Goal: Task Accomplishment & Management: Complete application form

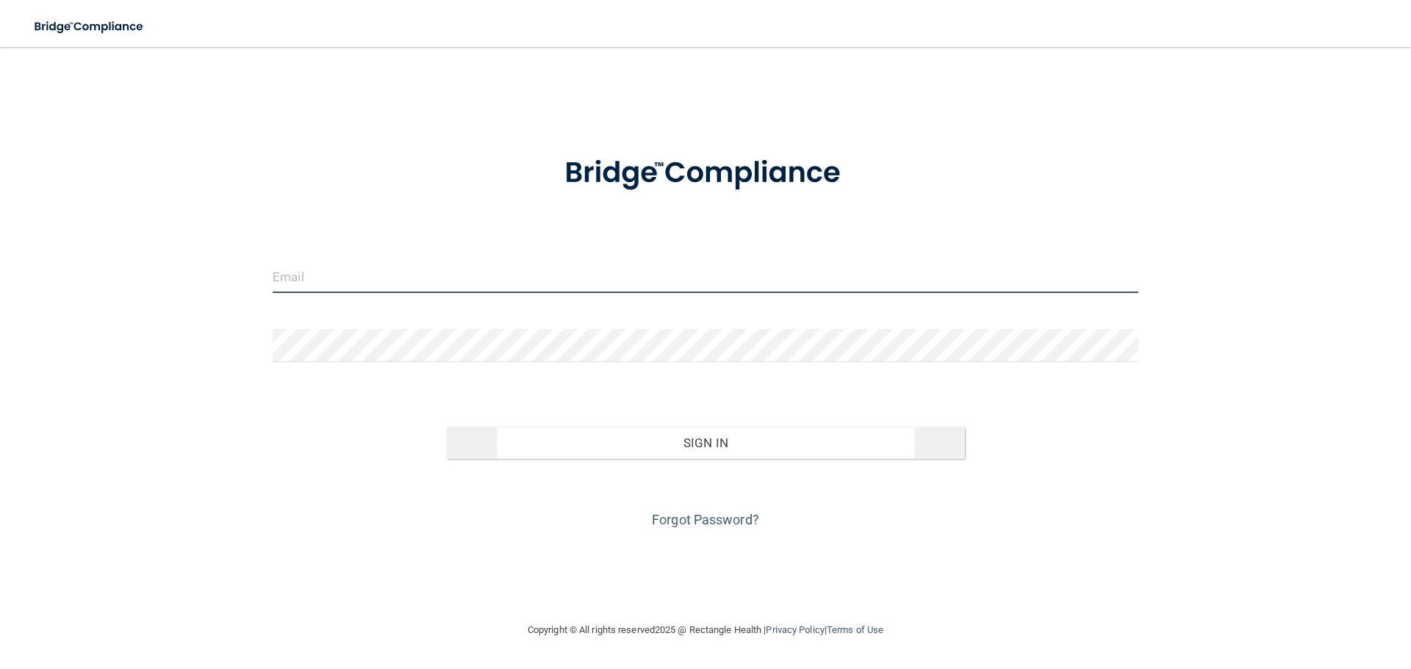
type input "[PERSON_NAME][EMAIL_ADDRESS][DOMAIN_NAME]"
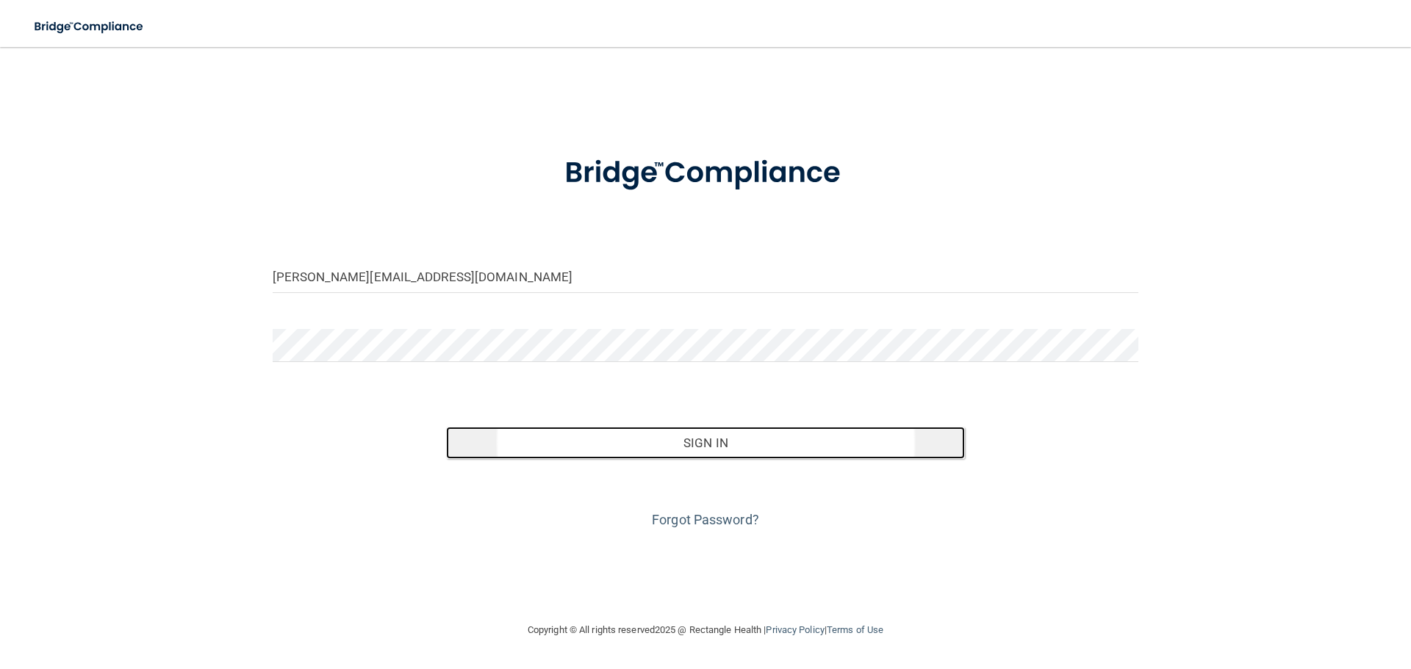
click at [738, 437] on button "Sign In" at bounding box center [705, 443] width 519 height 32
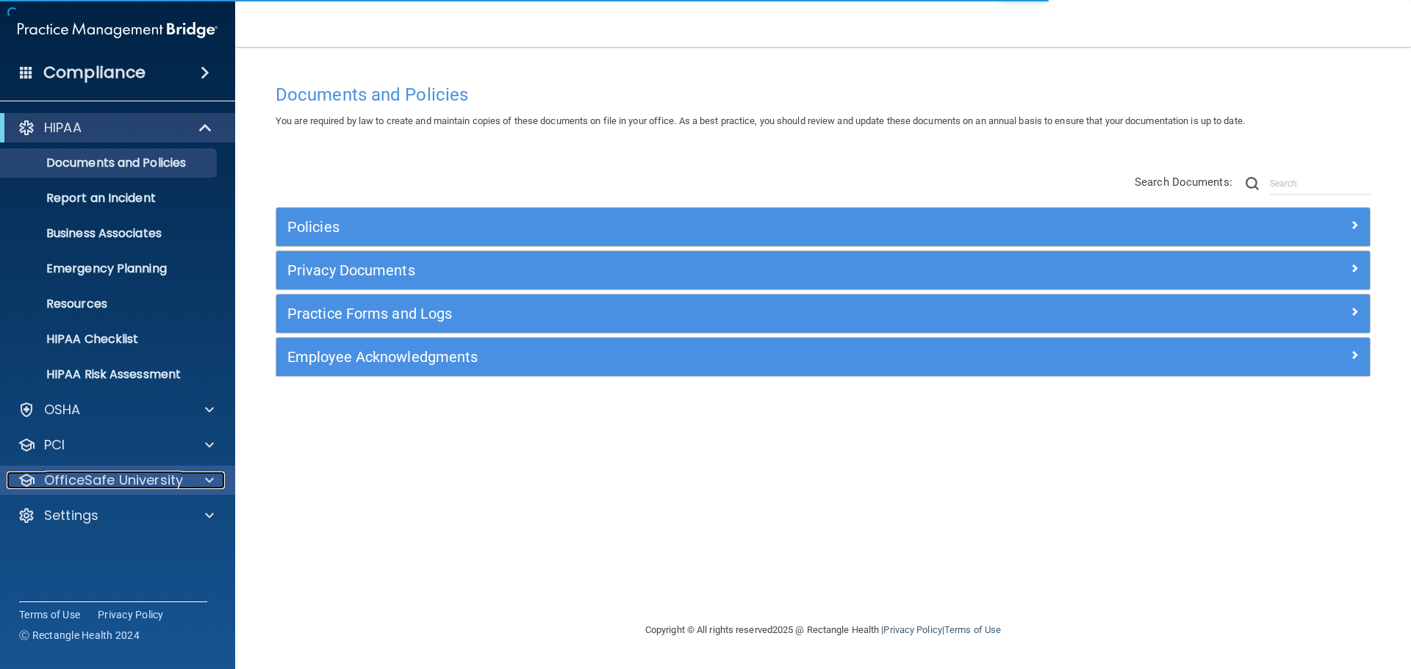
click at [196, 479] on div at bounding box center [207, 481] width 37 height 18
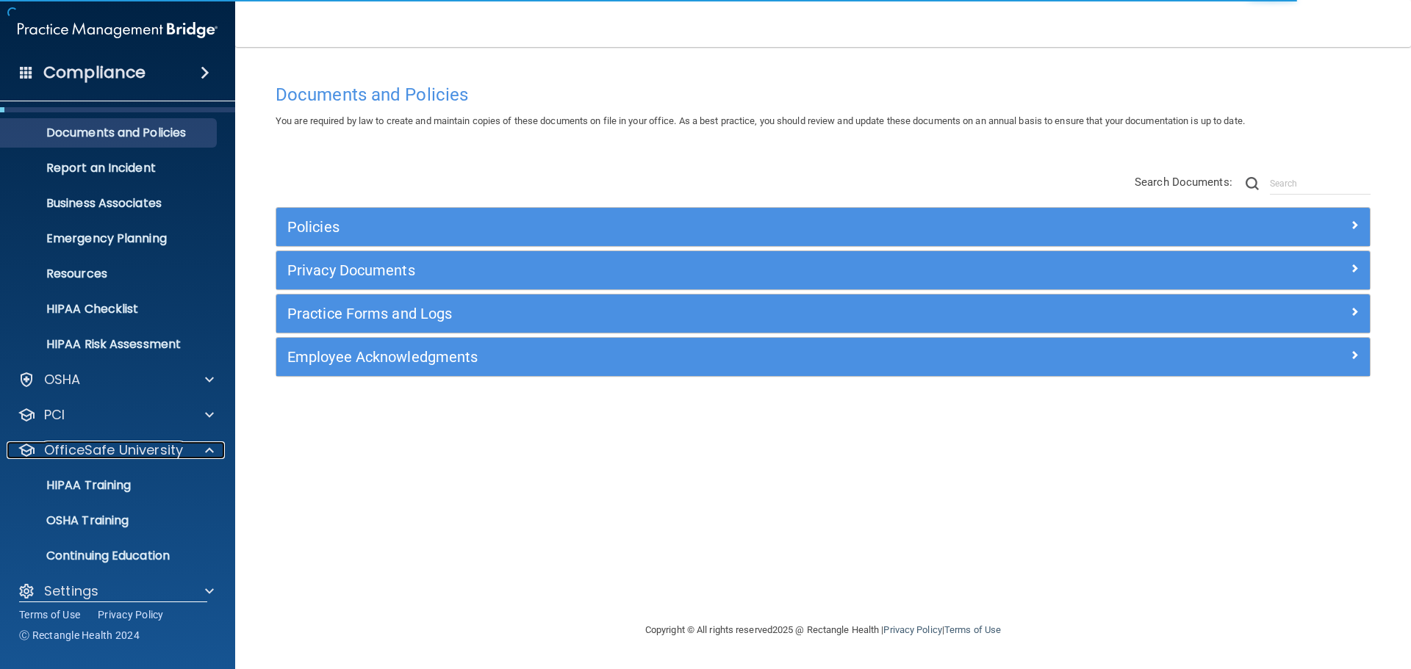
scroll to position [46, 0]
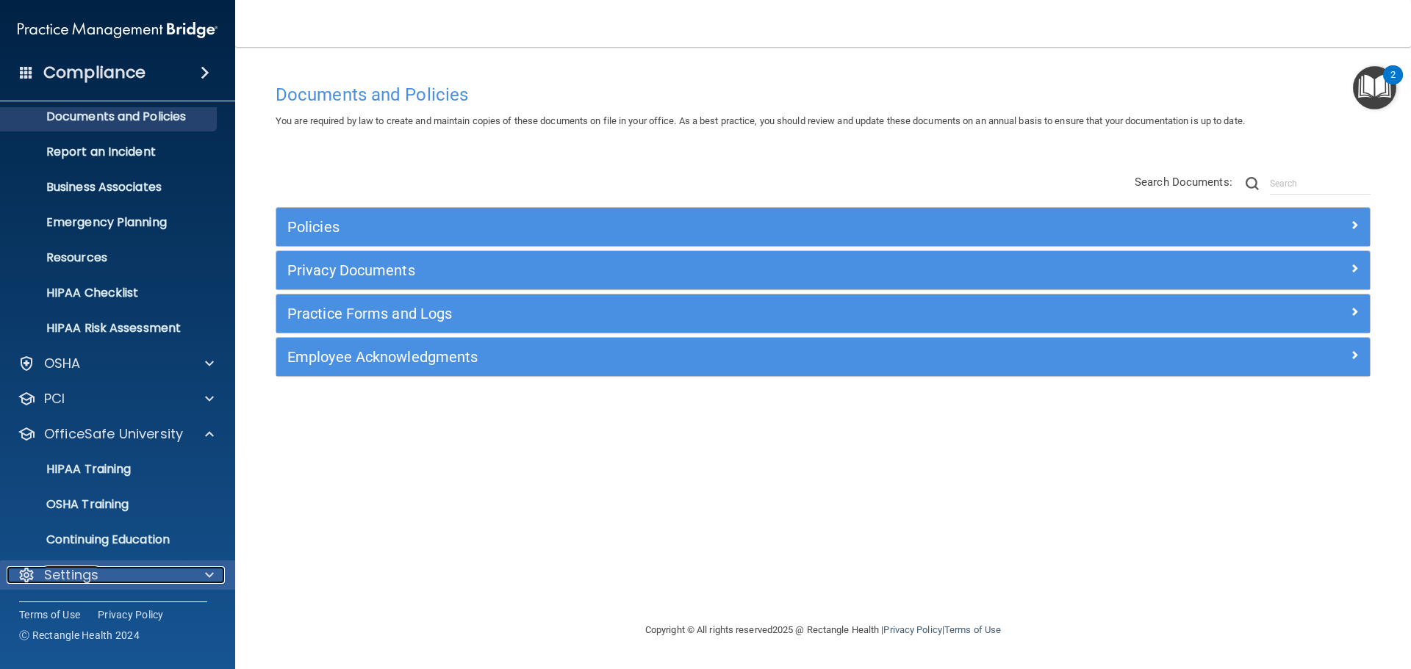
click at [202, 572] on div at bounding box center [207, 575] width 37 height 18
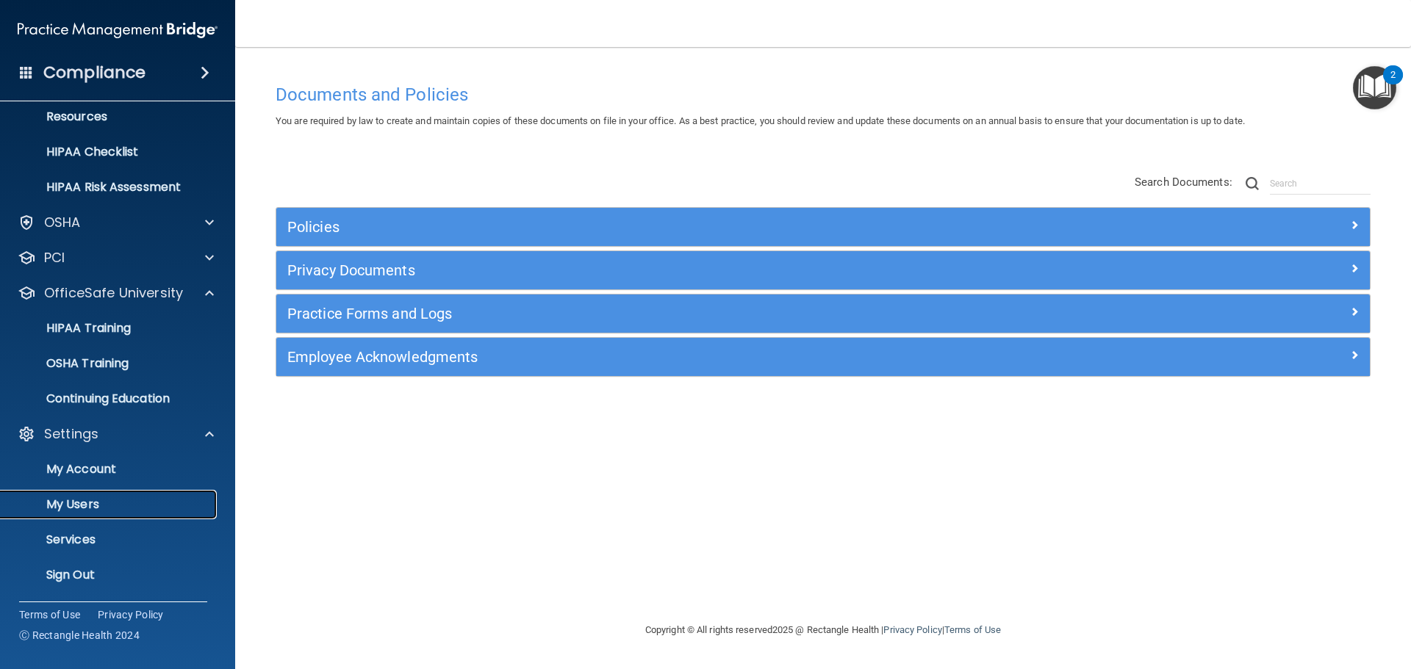
click at [79, 506] on p "My Users" at bounding box center [110, 504] width 201 height 15
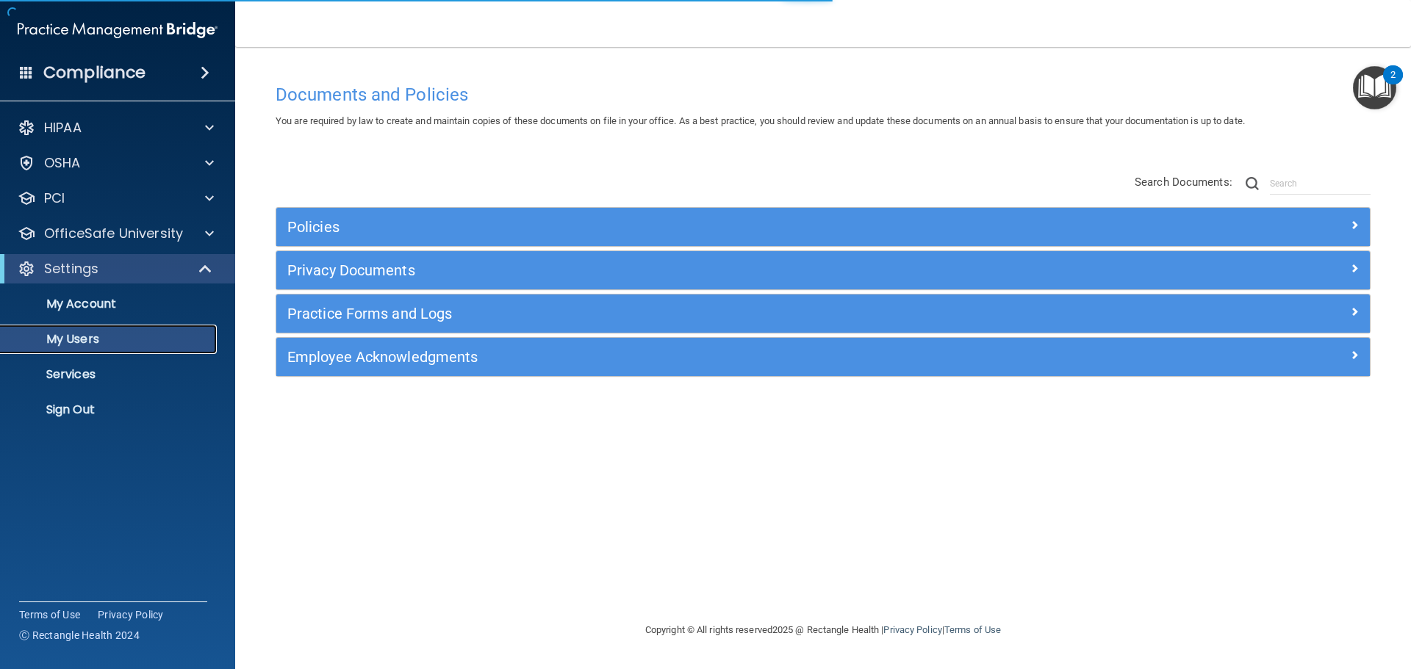
select select "20"
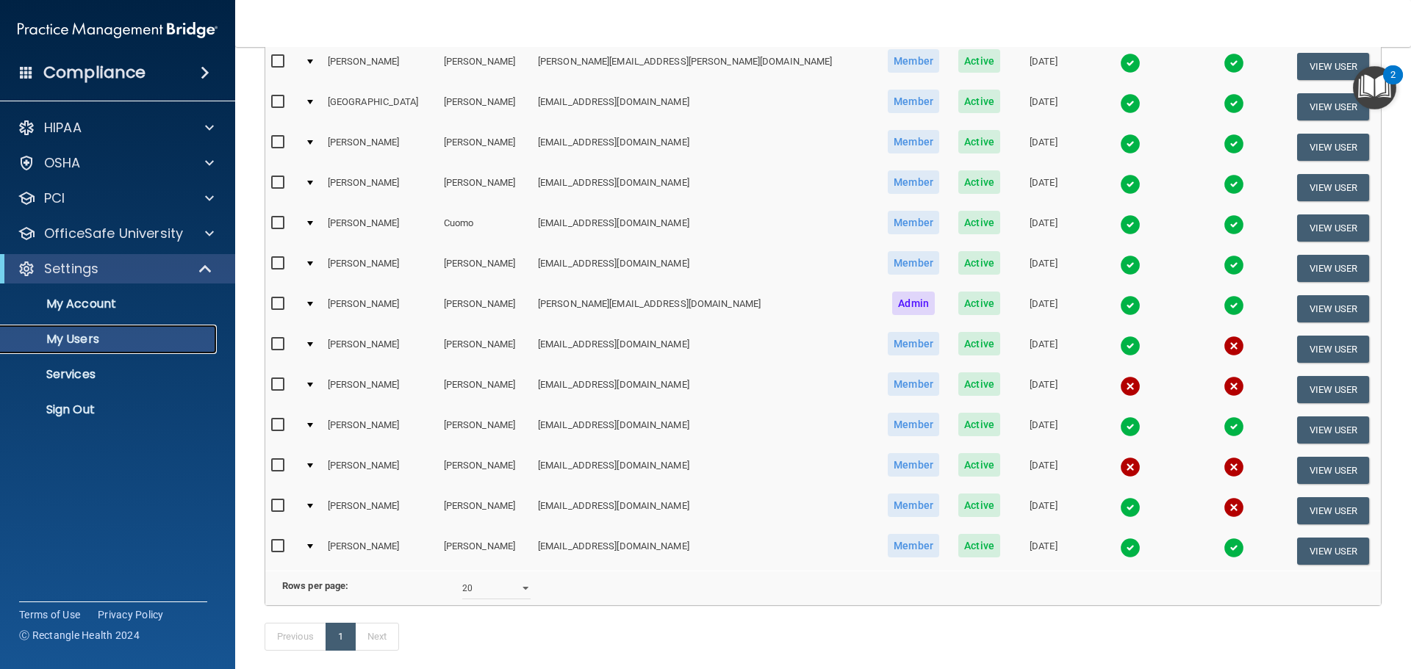
scroll to position [220, 0]
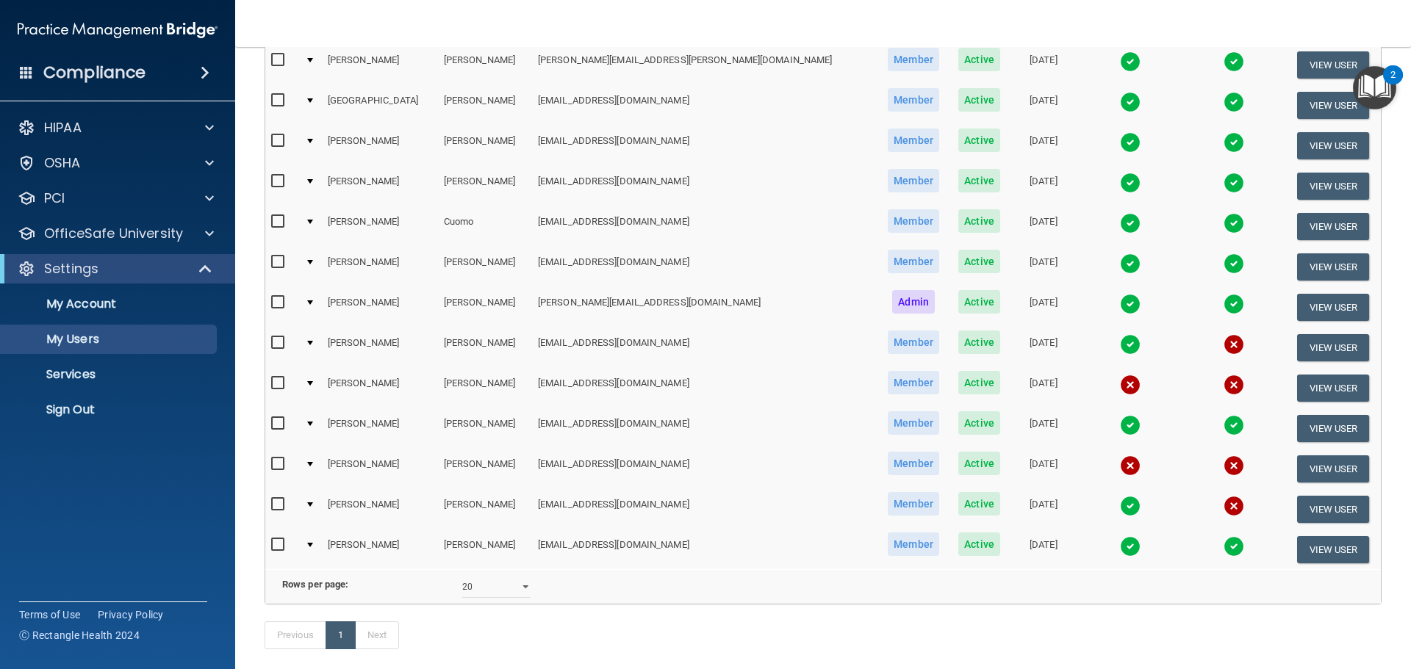
click at [282, 342] on input "checkbox" at bounding box center [279, 343] width 17 height 12
checkbox input "true"
click at [313, 341] on div at bounding box center [310, 343] width 6 height 4
click at [1297, 339] on button "View User" at bounding box center [1333, 347] width 73 height 27
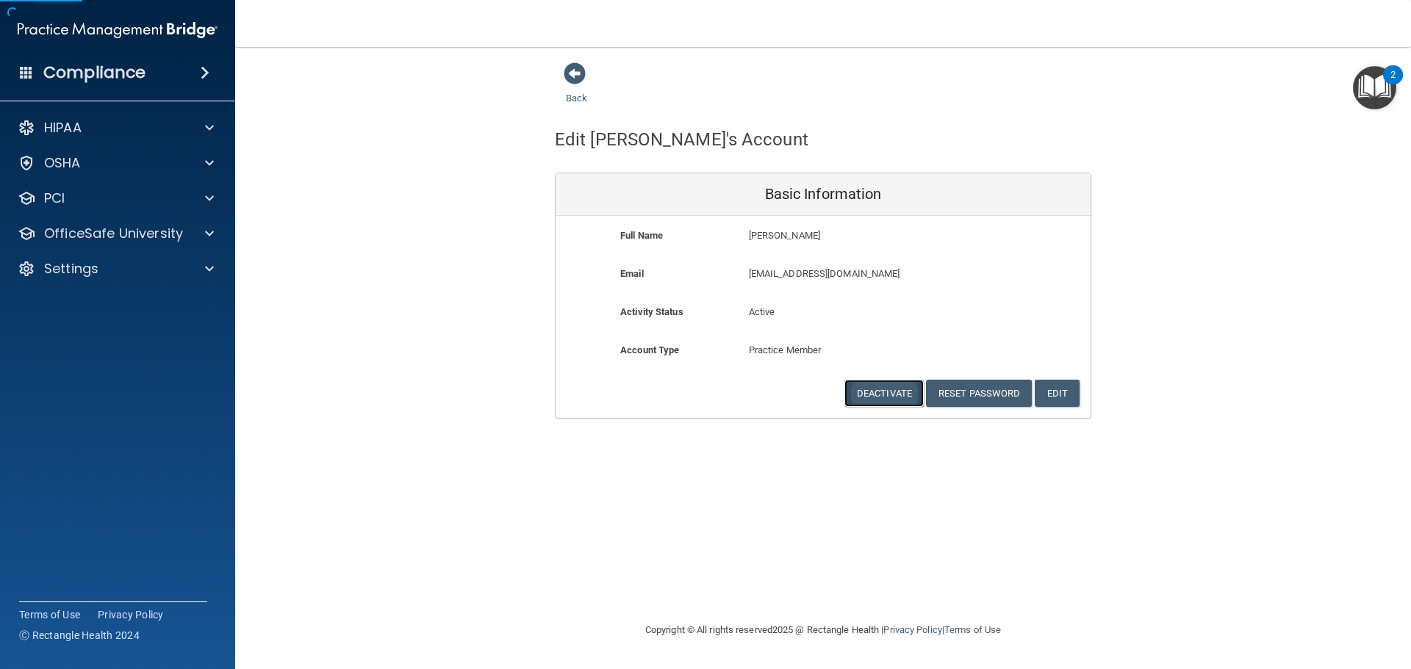
click at [885, 397] on button "Deactivate" at bounding box center [883, 393] width 79 height 27
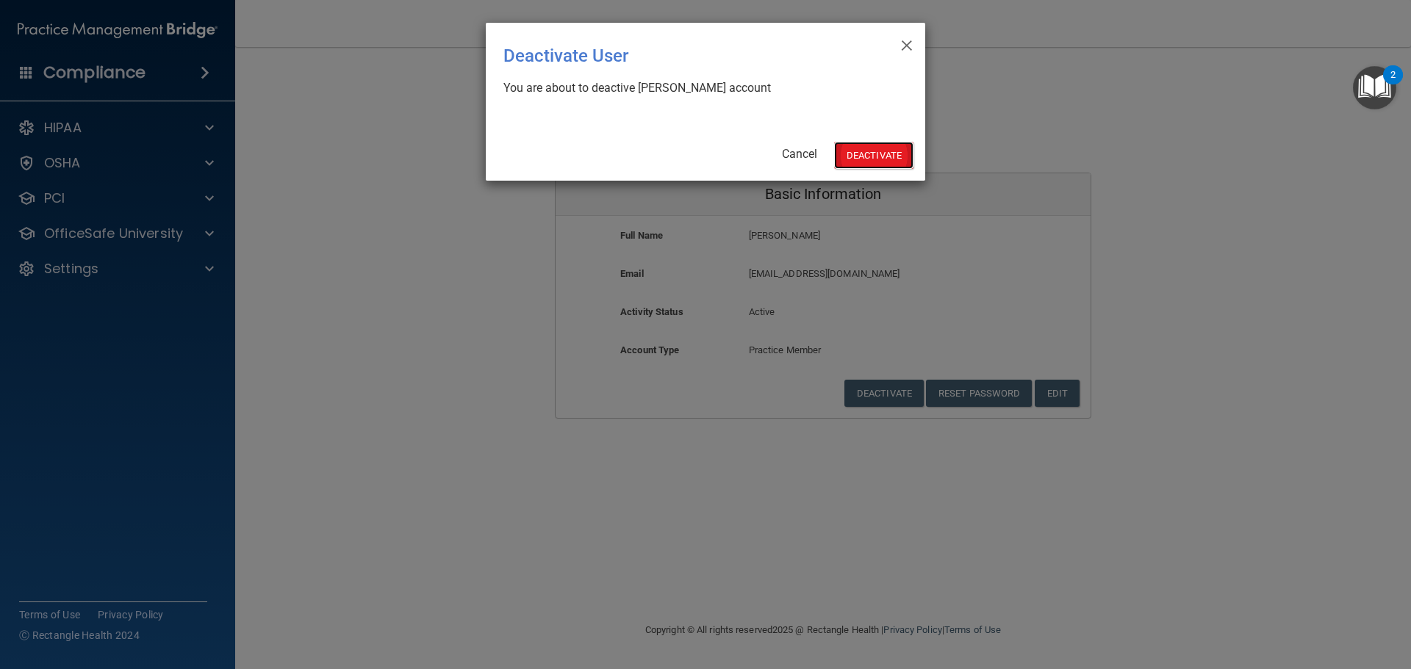
click at [896, 168] on button "Deactivate" at bounding box center [873, 155] width 79 height 27
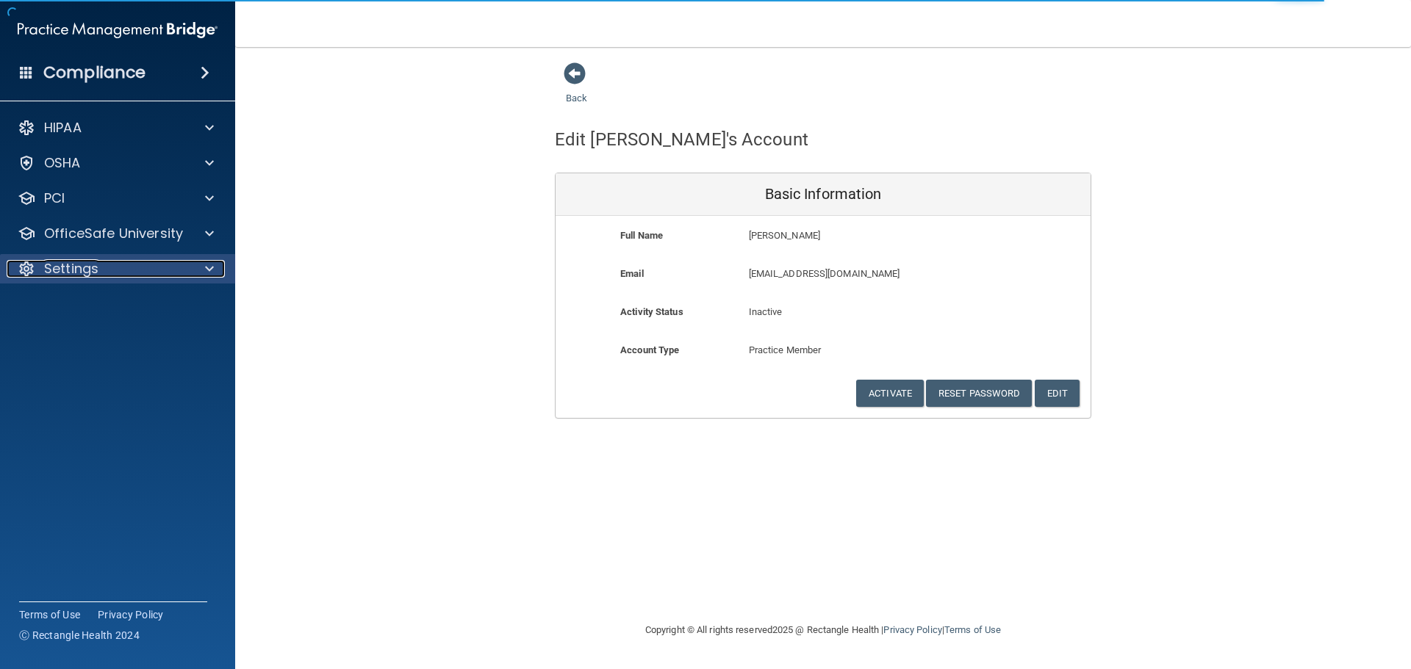
click at [203, 270] on div at bounding box center [207, 269] width 37 height 18
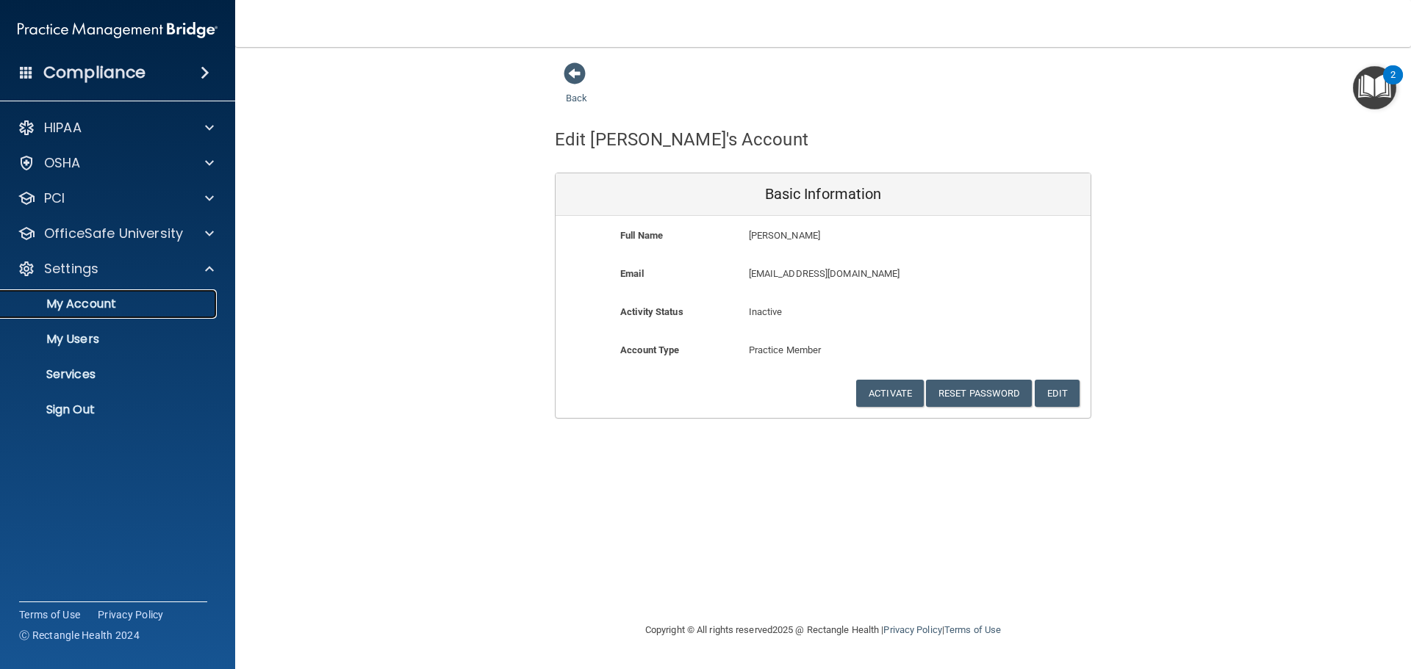
click at [89, 303] on p "My Account" at bounding box center [110, 304] width 201 height 15
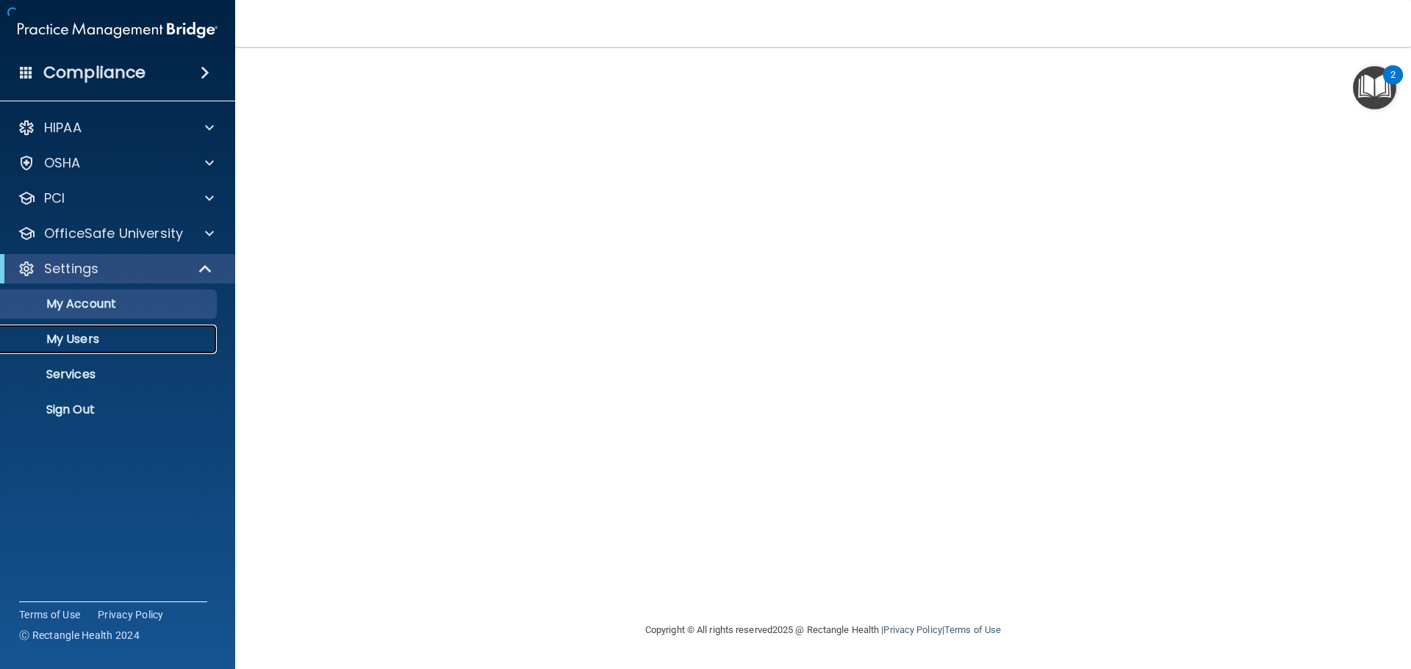
click at [82, 340] on p "My Users" at bounding box center [110, 339] width 201 height 15
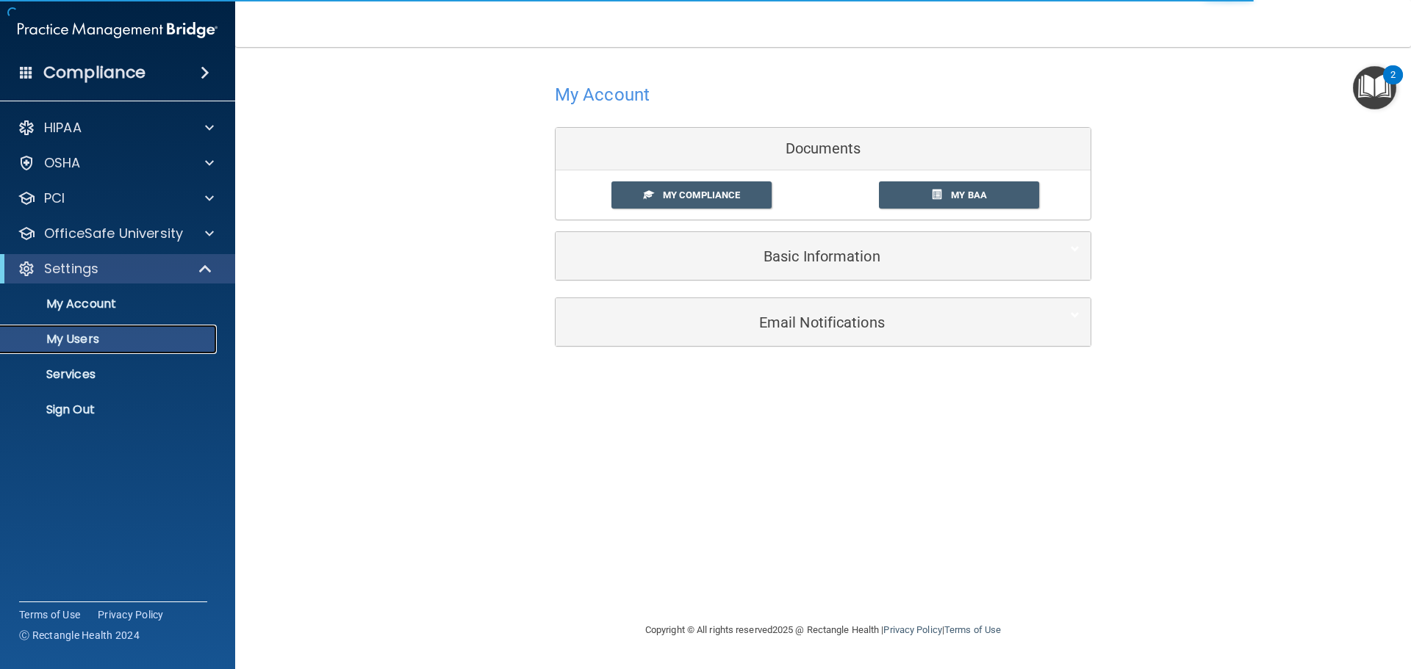
select select "20"
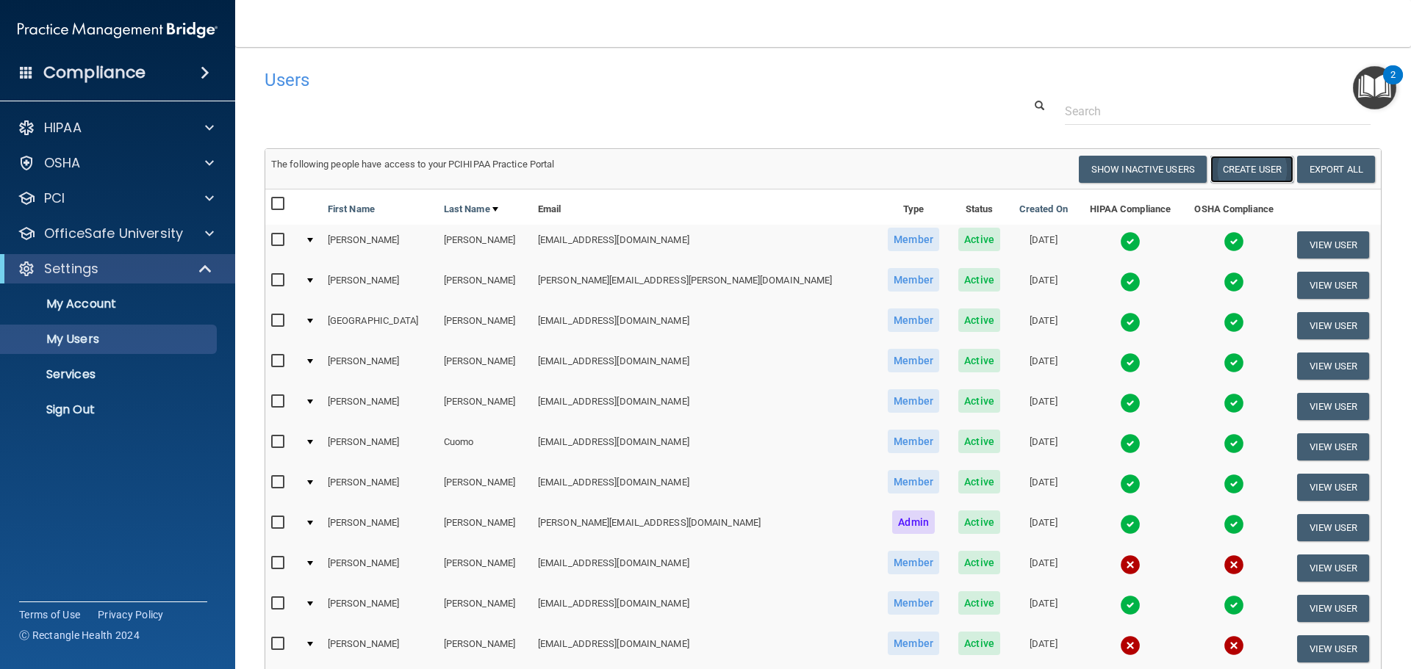
click at [1245, 168] on button "Create User" at bounding box center [1251, 169] width 83 height 27
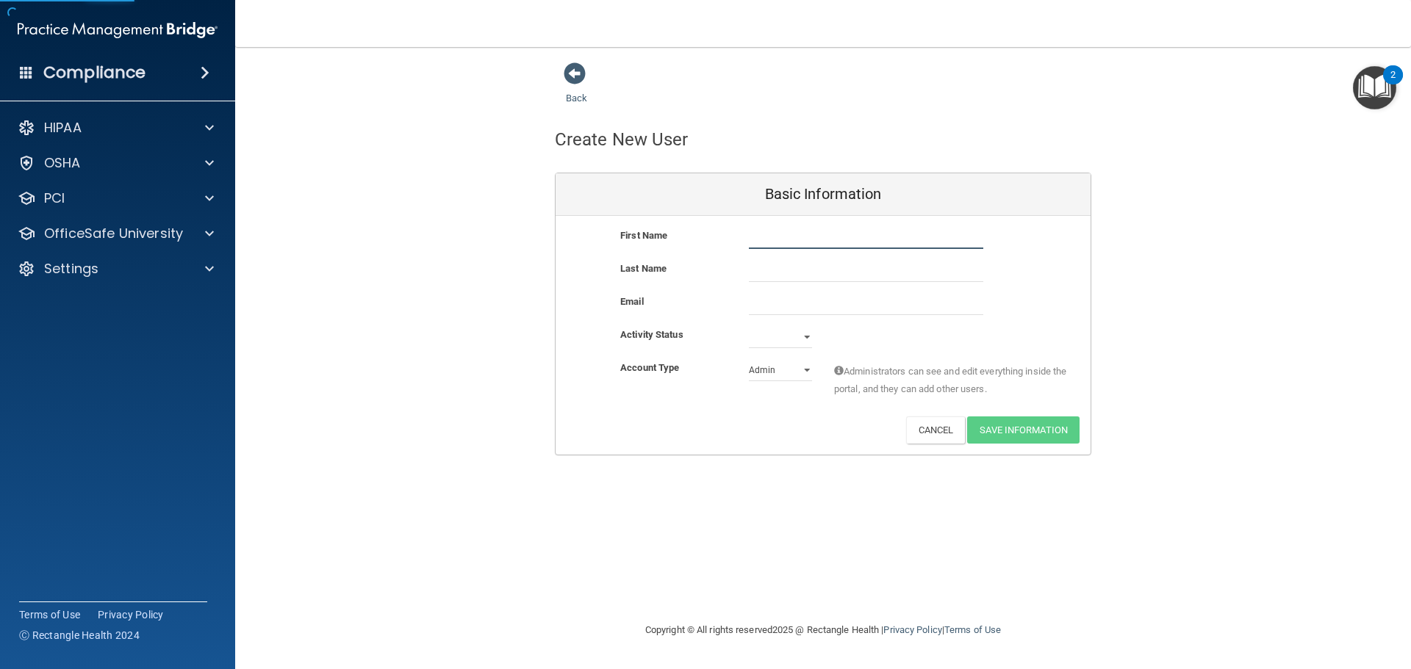
click at [767, 240] on input "text" at bounding box center [866, 238] width 234 height 22
type input "[PERSON_NAME]"
click at [807, 335] on select "Active Inactive" at bounding box center [780, 337] width 63 height 22
select select "active"
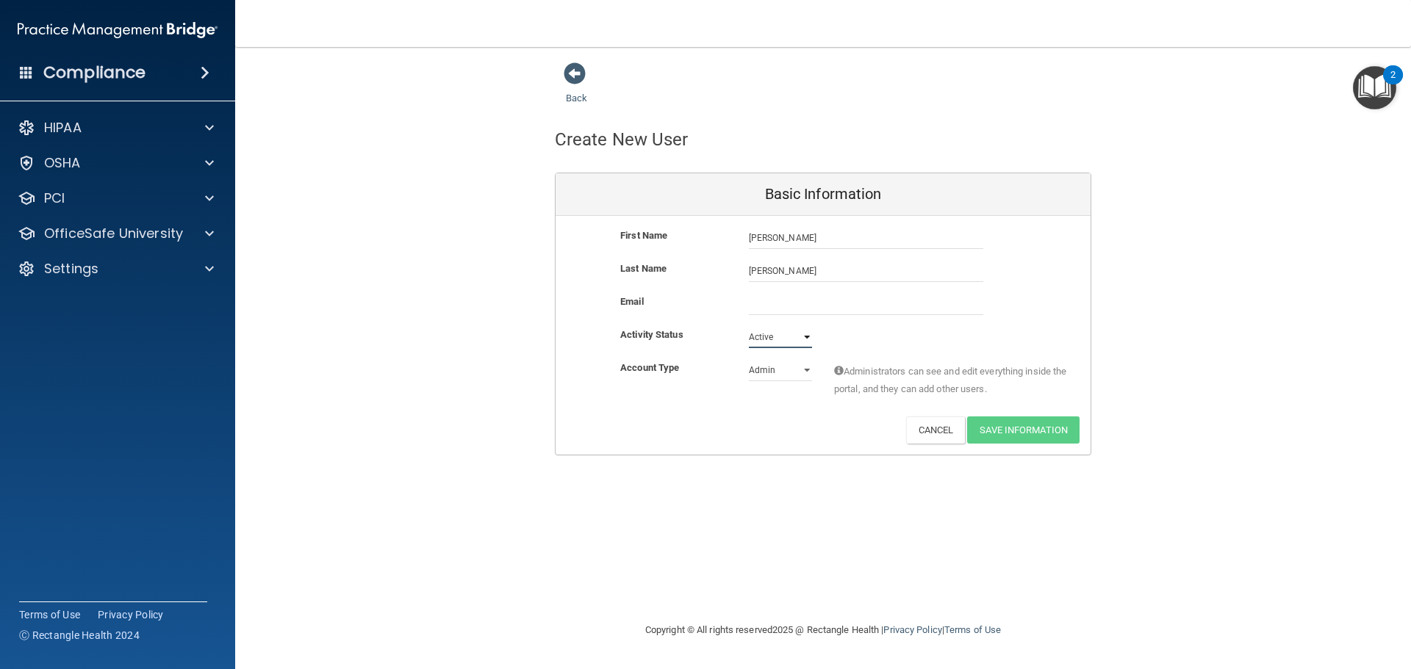
click at [749, 326] on select "Active Inactive" at bounding box center [780, 337] width 63 height 22
click at [805, 372] on select "Admin Member" at bounding box center [780, 370] width 63 height 22
select select "practice_member"
click at [749, 359] on select "Admin Member" at bounding box center [780, 370] width 63 height 22
click at [778, 311] on input "email" at bounding box center [866, 304] width 234 height 22
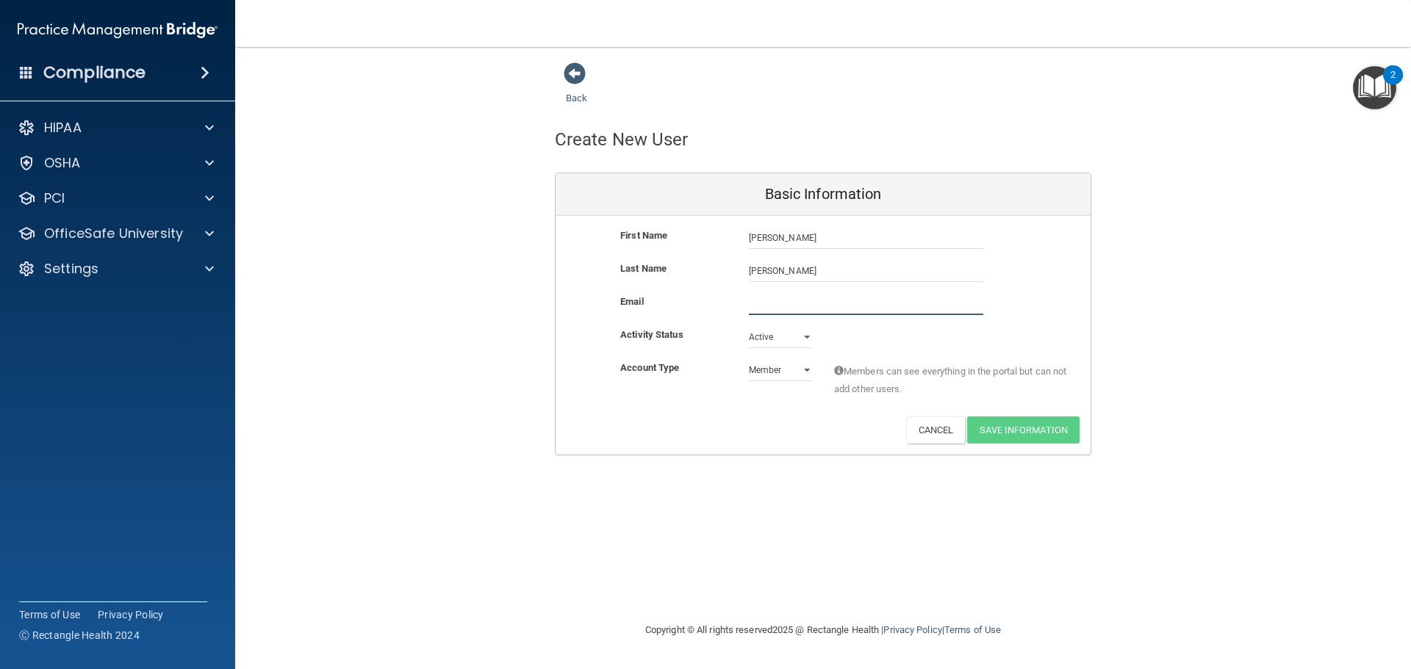
paste input "[EMAIL_ADDRESS][DOMAIN_NAME]"
type input "[EMAIL_ADDRESS][DOMAIN_NAME]"
click at [1024, 429] on button "Save Information" at bounding box center [1023, 433] width 112 height 27
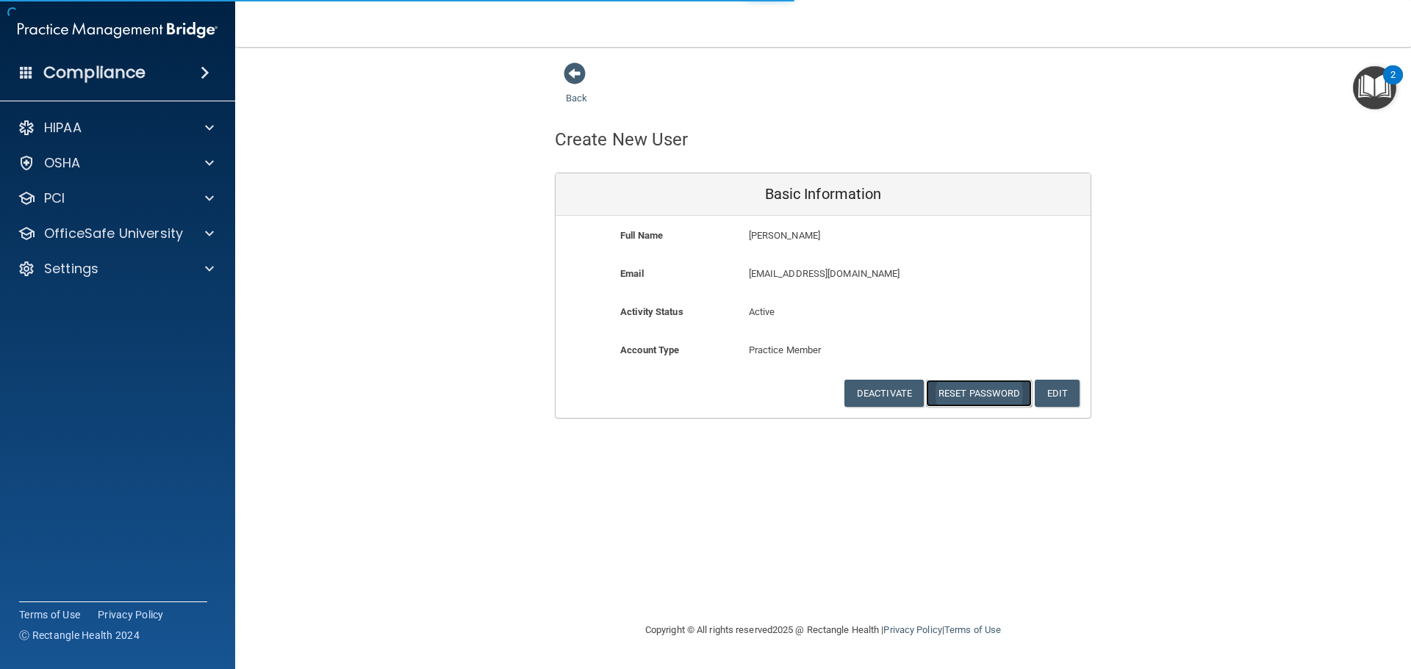
click at [986, 394] on button "Reset Password" at bounding box center [979, 393] width 106 height 27
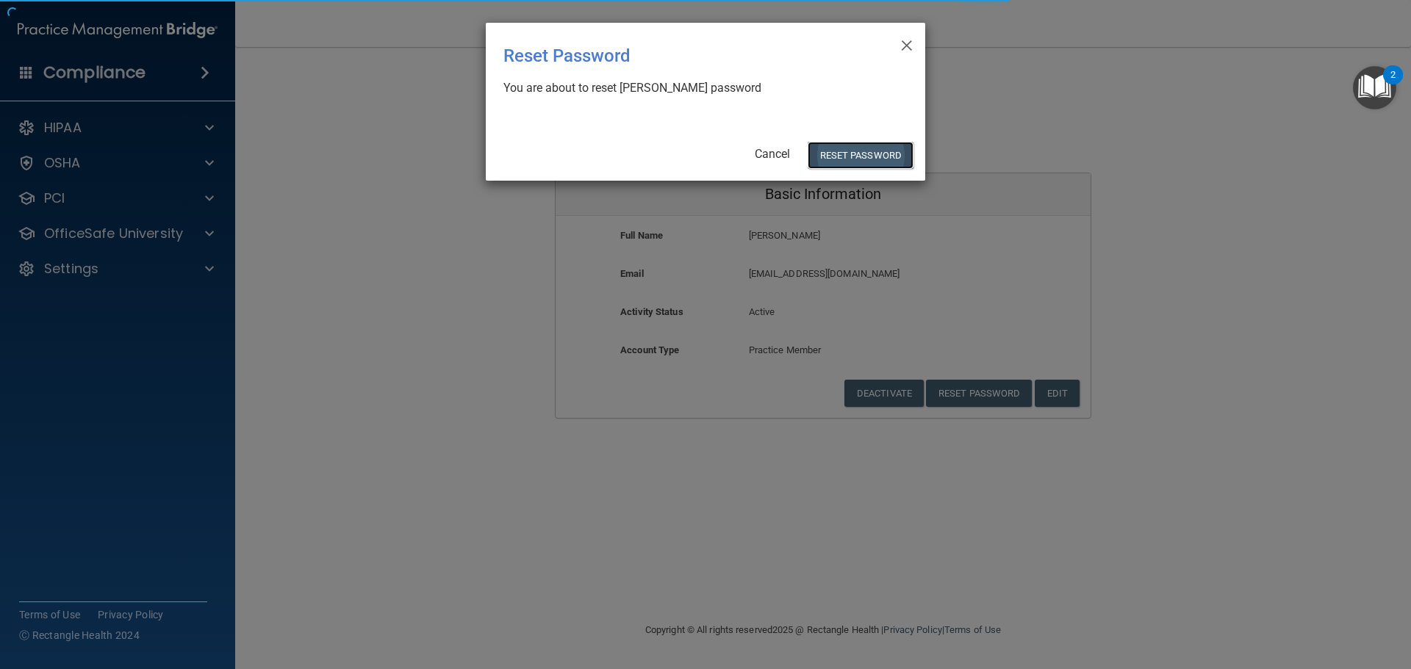
click at [866, 153] on button "Reset Password" at bounding box center [860, 155] width 106 height 27
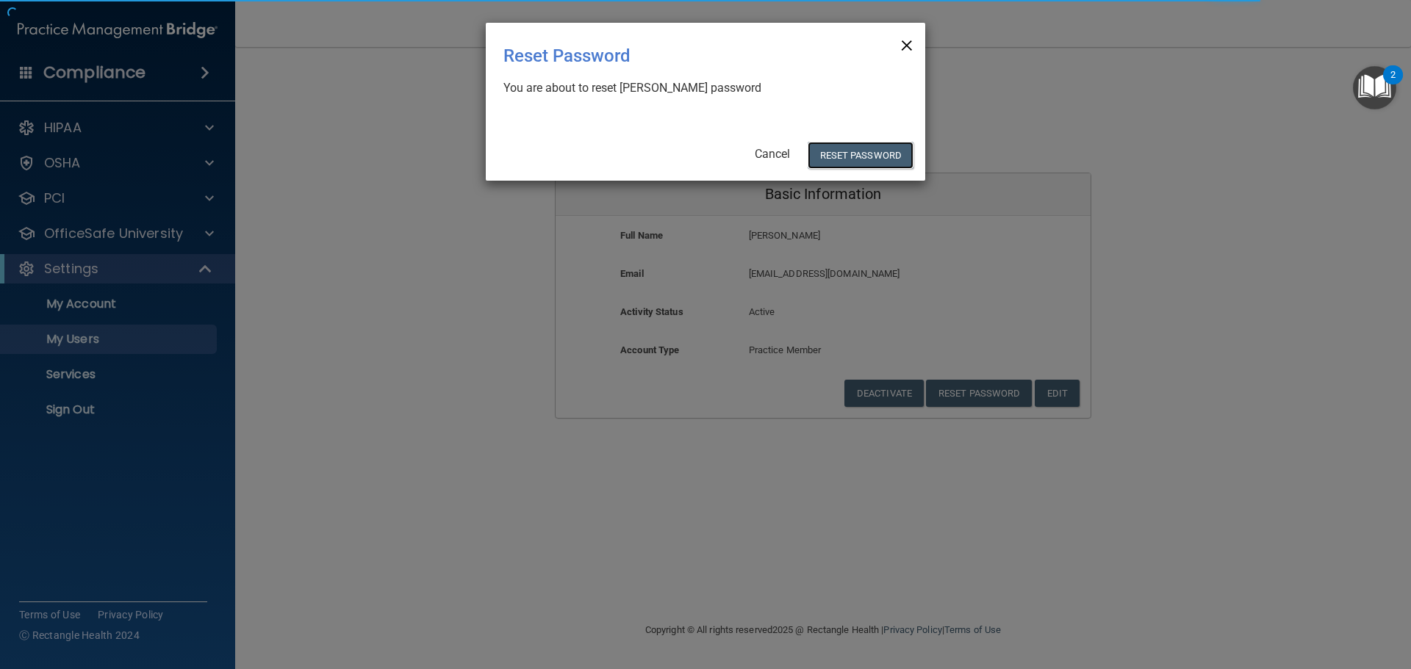
select select "20"
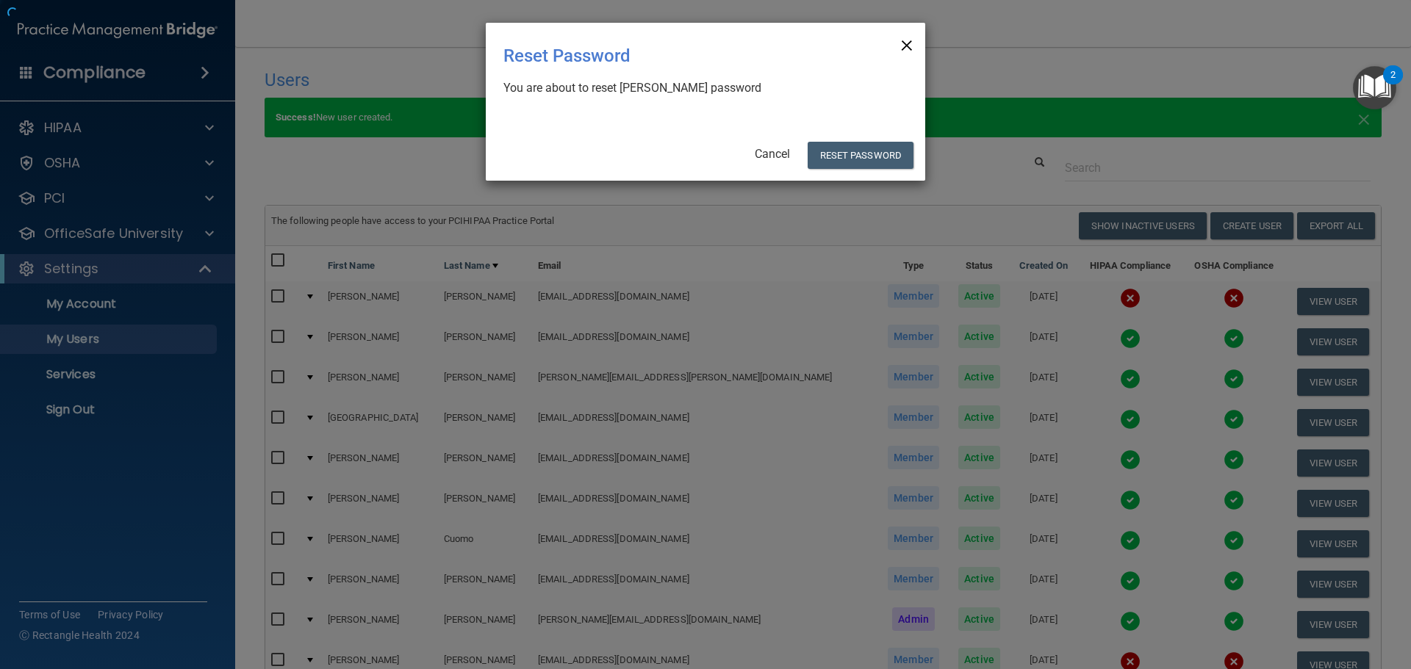
click at [900, 45] on span "×" at bounding box center [906, 43] width 13 height 29
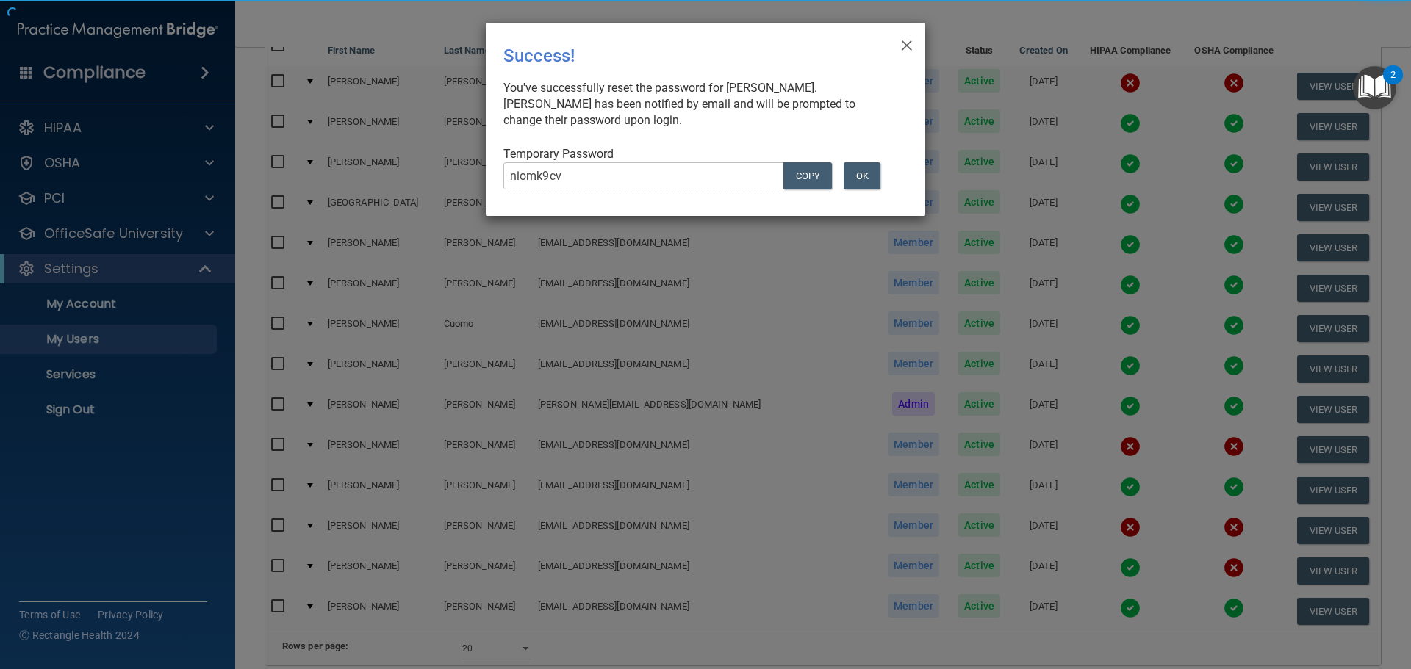
scroll to position [220, 0]
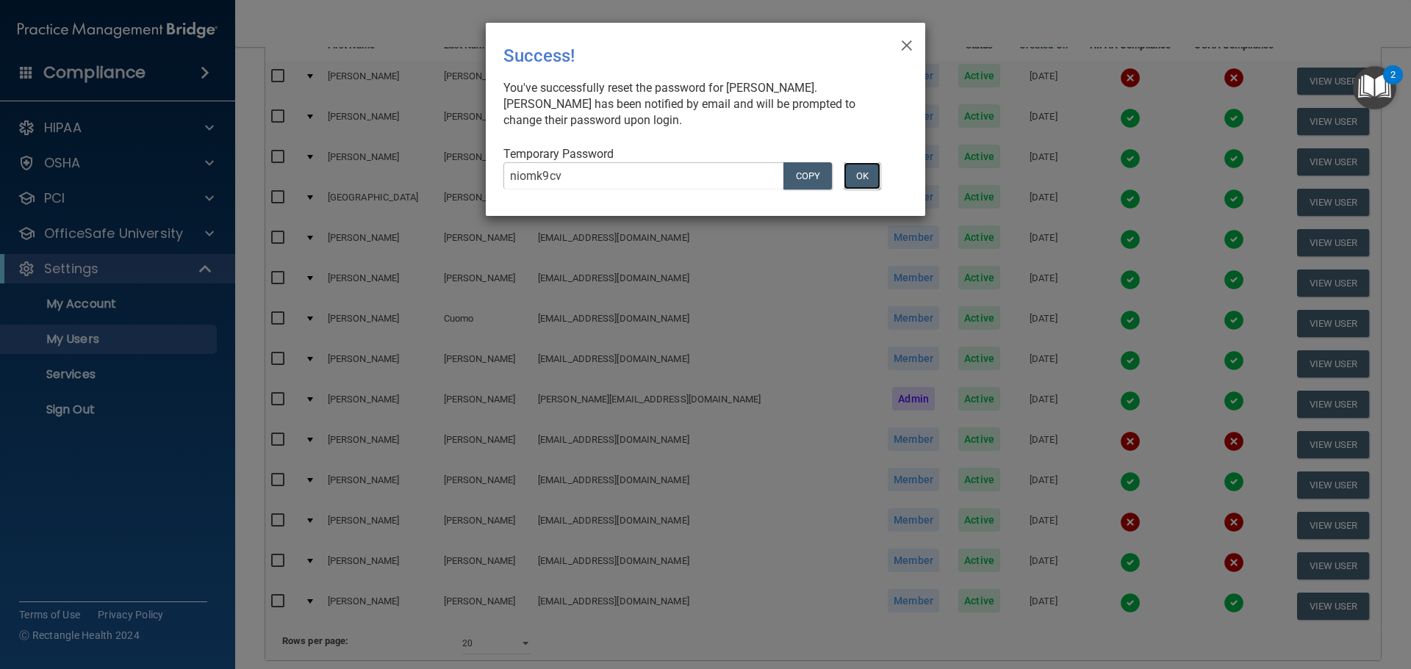
click at [871, 175] on button "OK" at bounding box center [861, 175] width 37 height 27
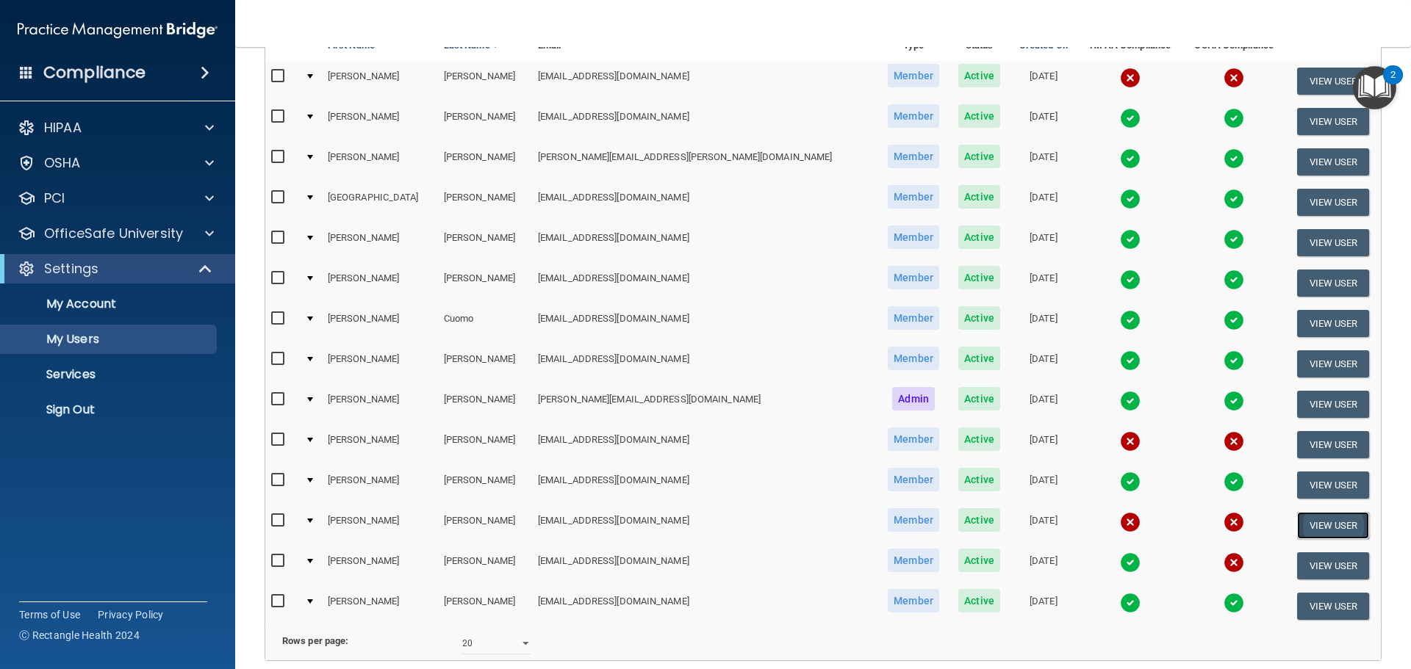
click at [1297, 518] on button "View User" at bounding box center [1333, 525] width 73 height 27
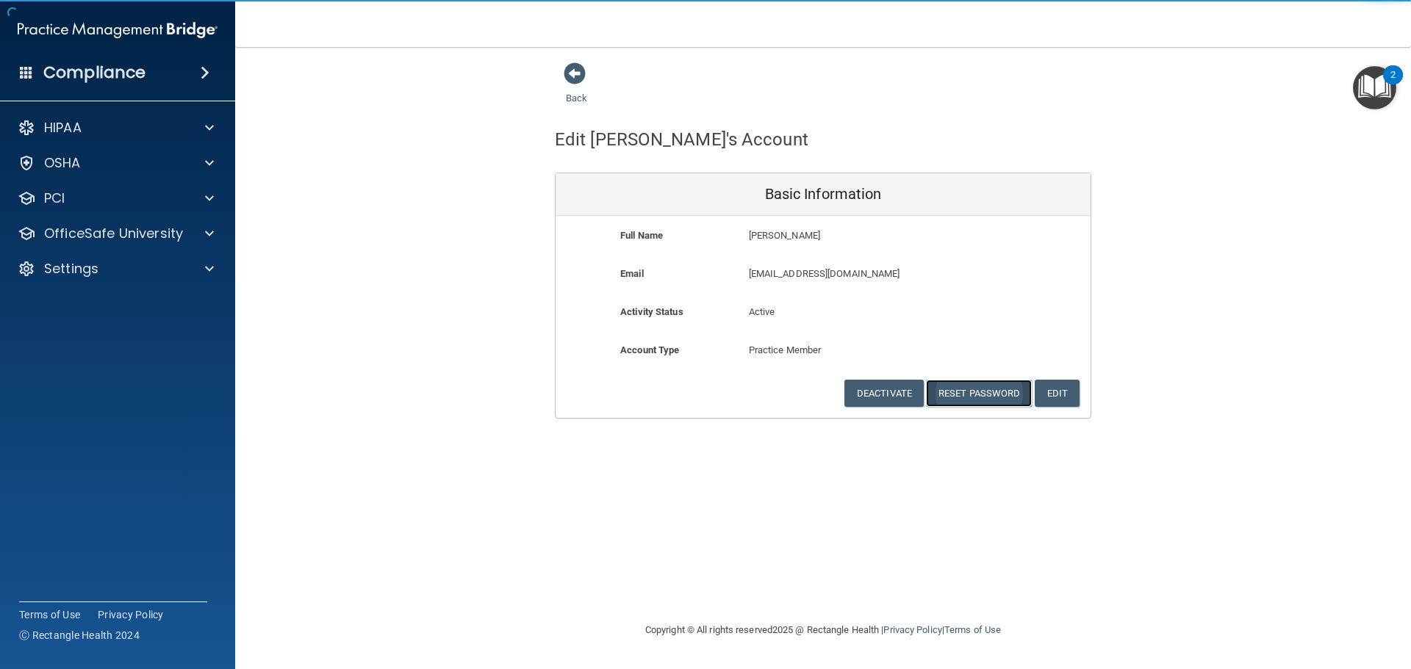
click at [993, 398] on button "Reset Password" at bounding box center [979, 393] width 106 height 27
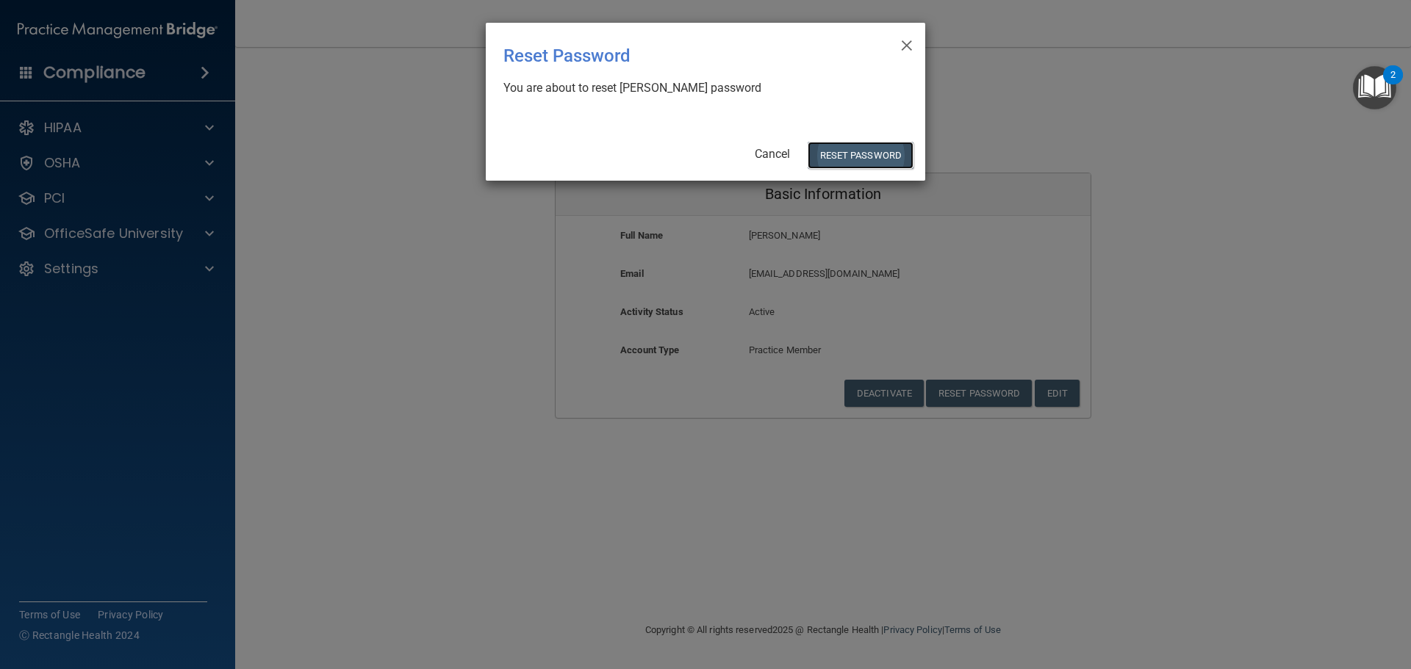
click at [846, 152] on button "Reset Password" at bounding box center [860, 155] width 106 height 27
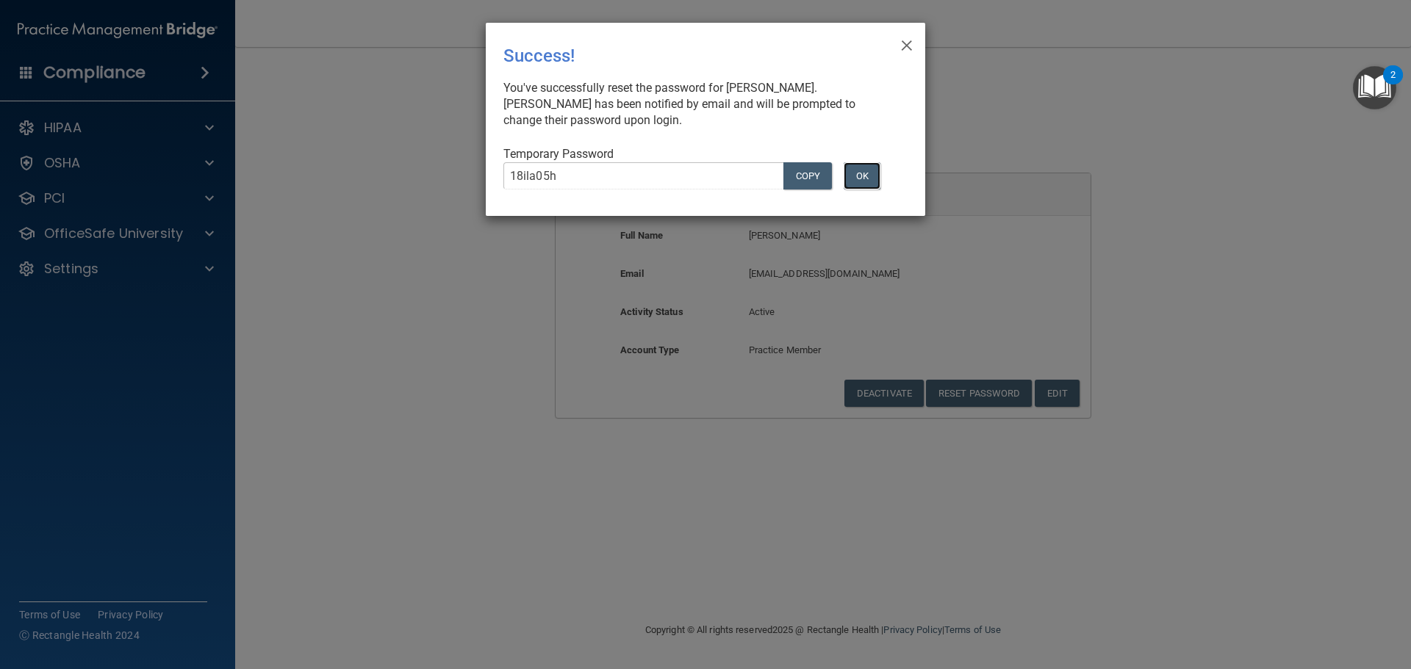
click at [866, 179] on button "OK" at bounding box center [861, 175] width 37 height 27
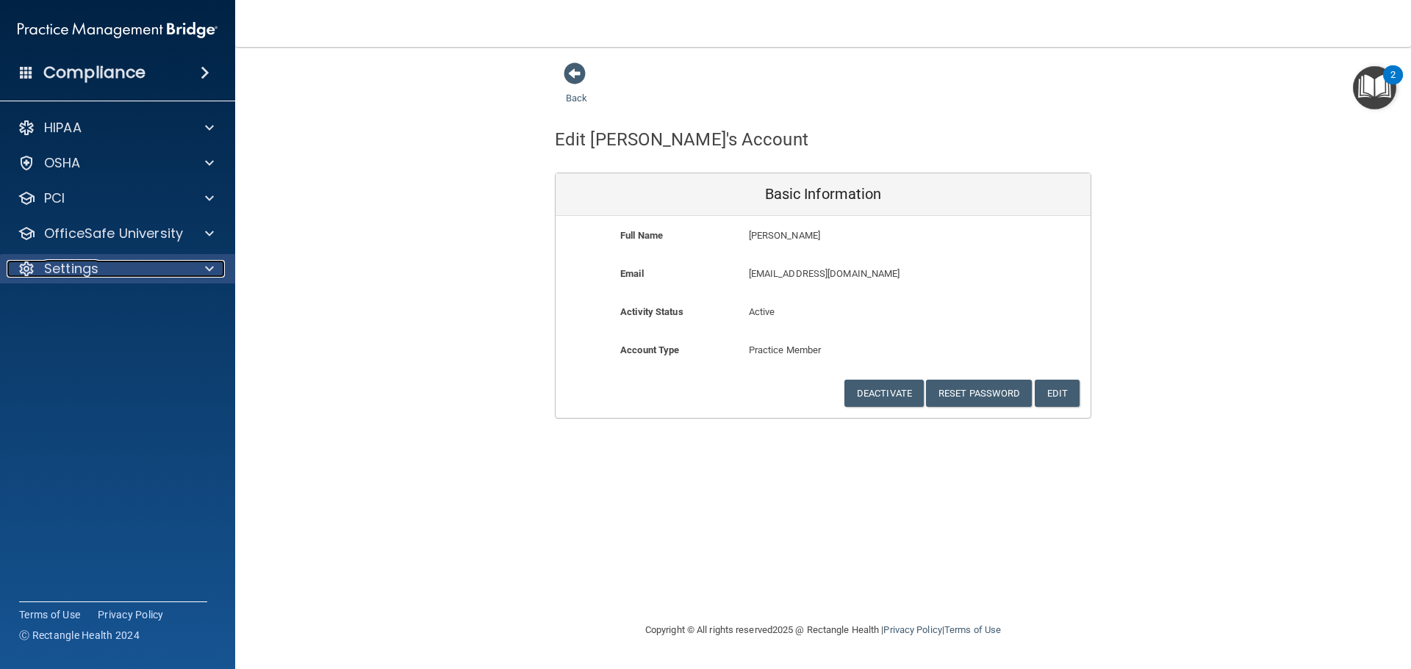
click at [205, 265] on span at bounding box center [209, 269] width 9 height 18
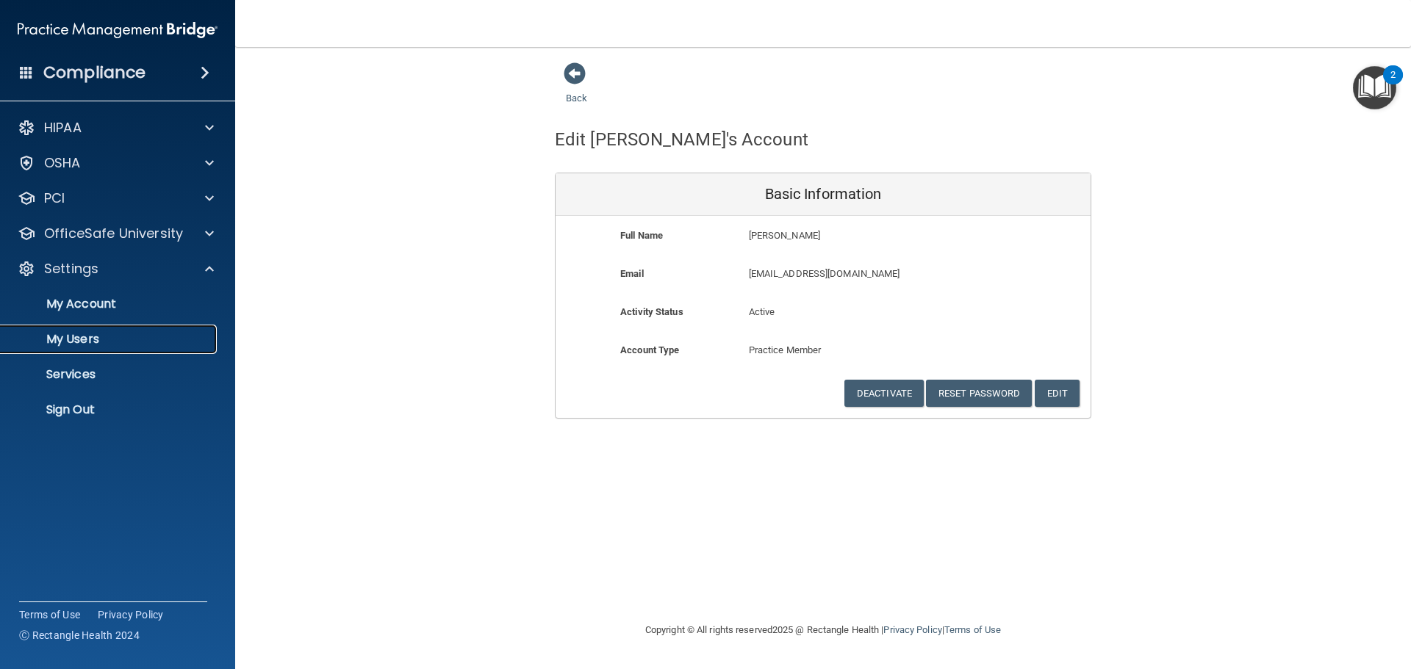
click at [84, 334] on p "My Users" at bounding box center [110, 339] width 201 height 15
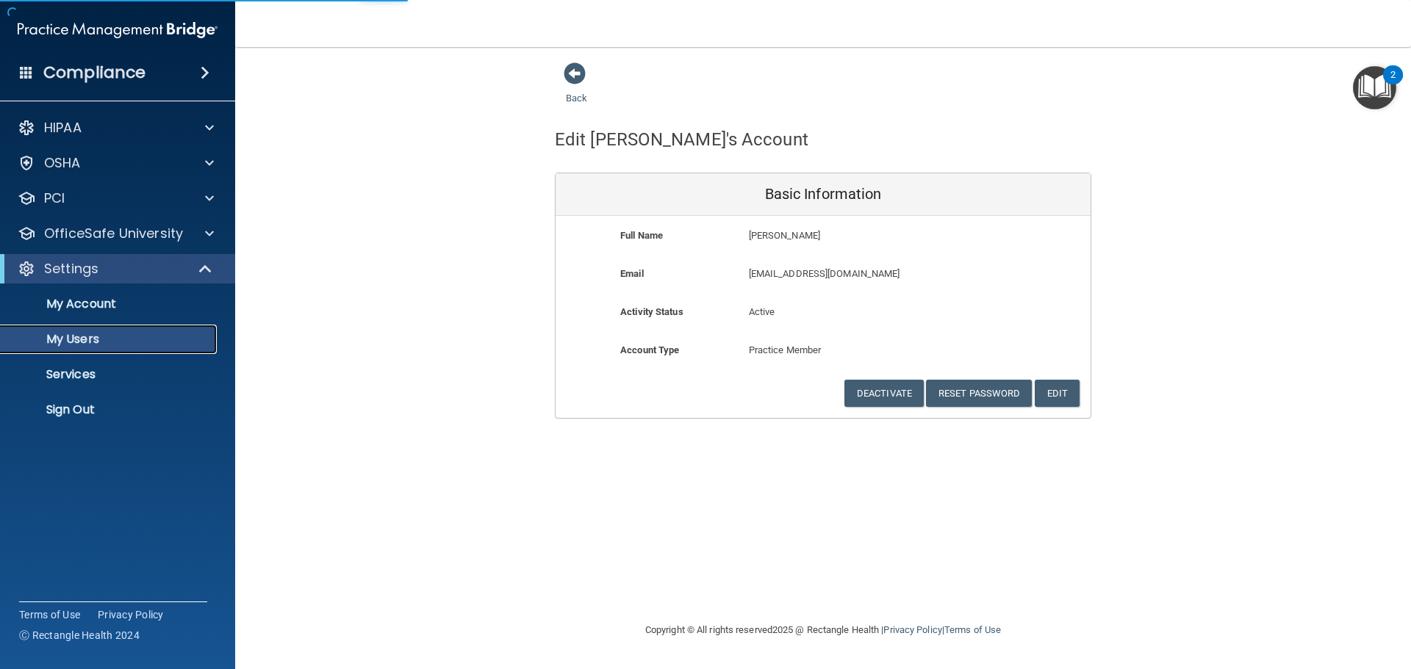
select select "20"
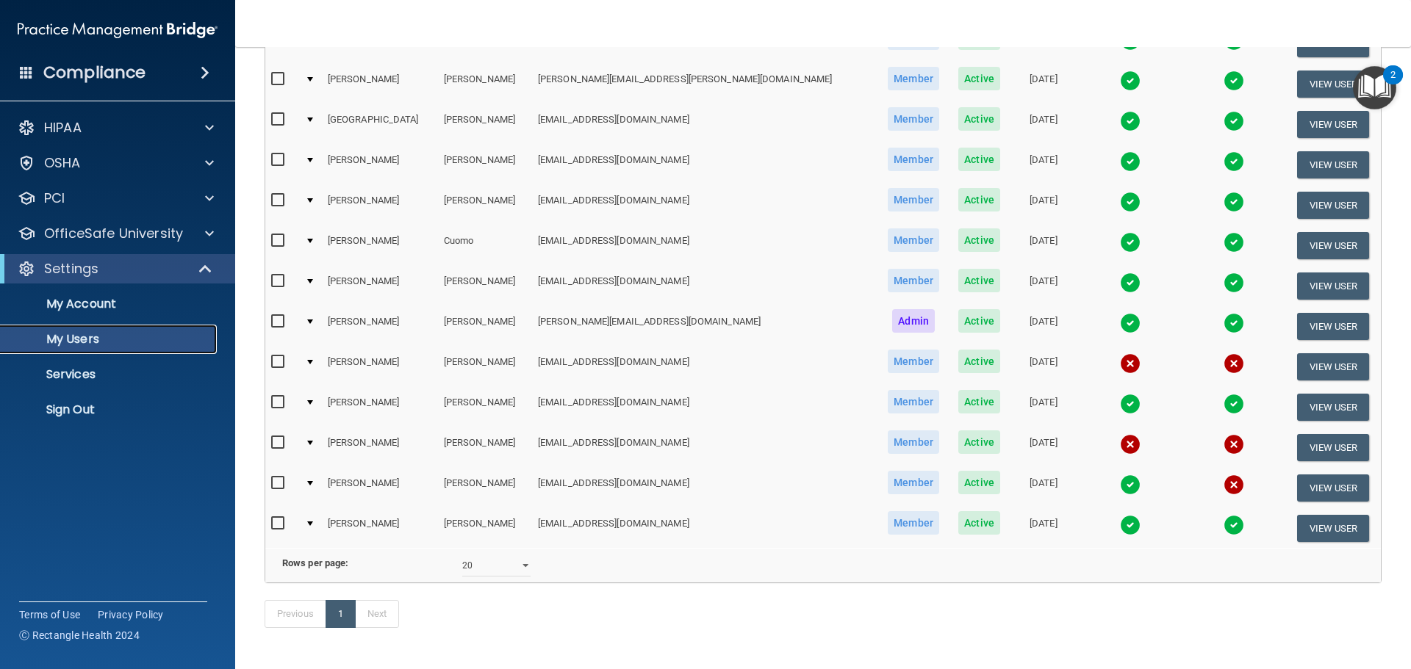
scroll to position [294, 0]
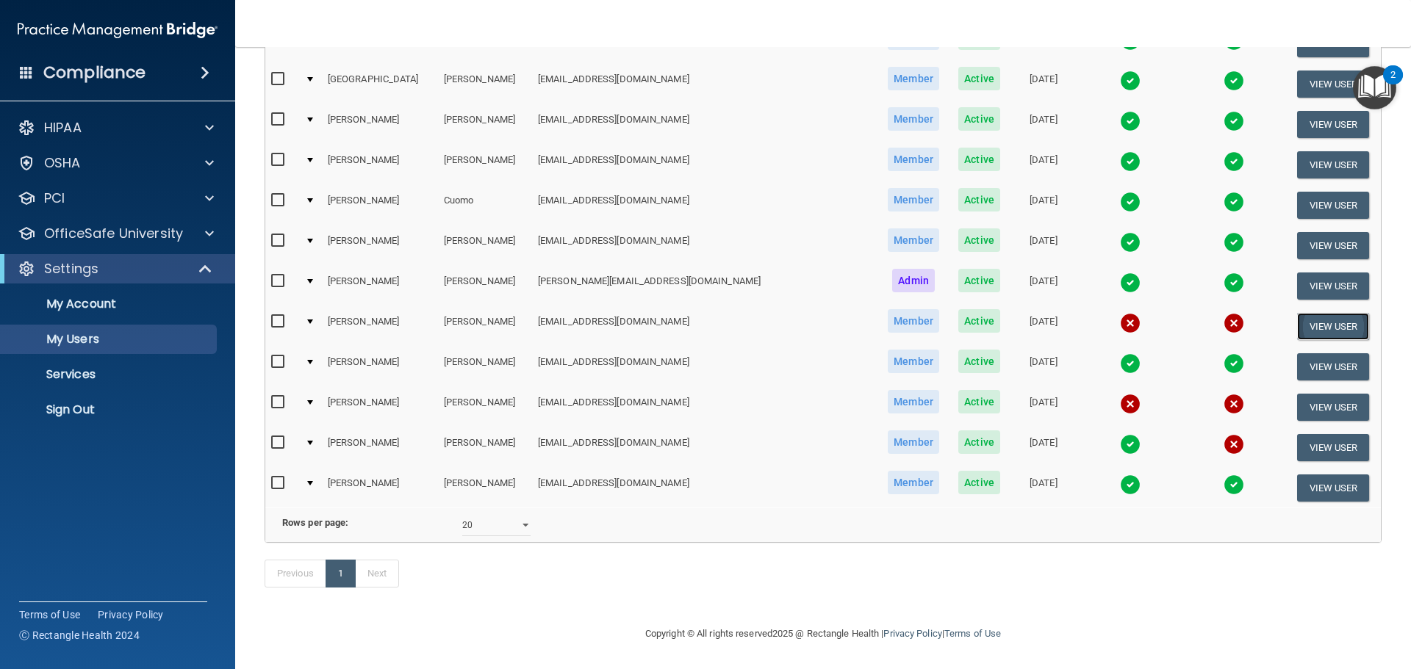
click at [1309, 316] on button "View User" at bounding box center [1333, 326] width 73 height 27
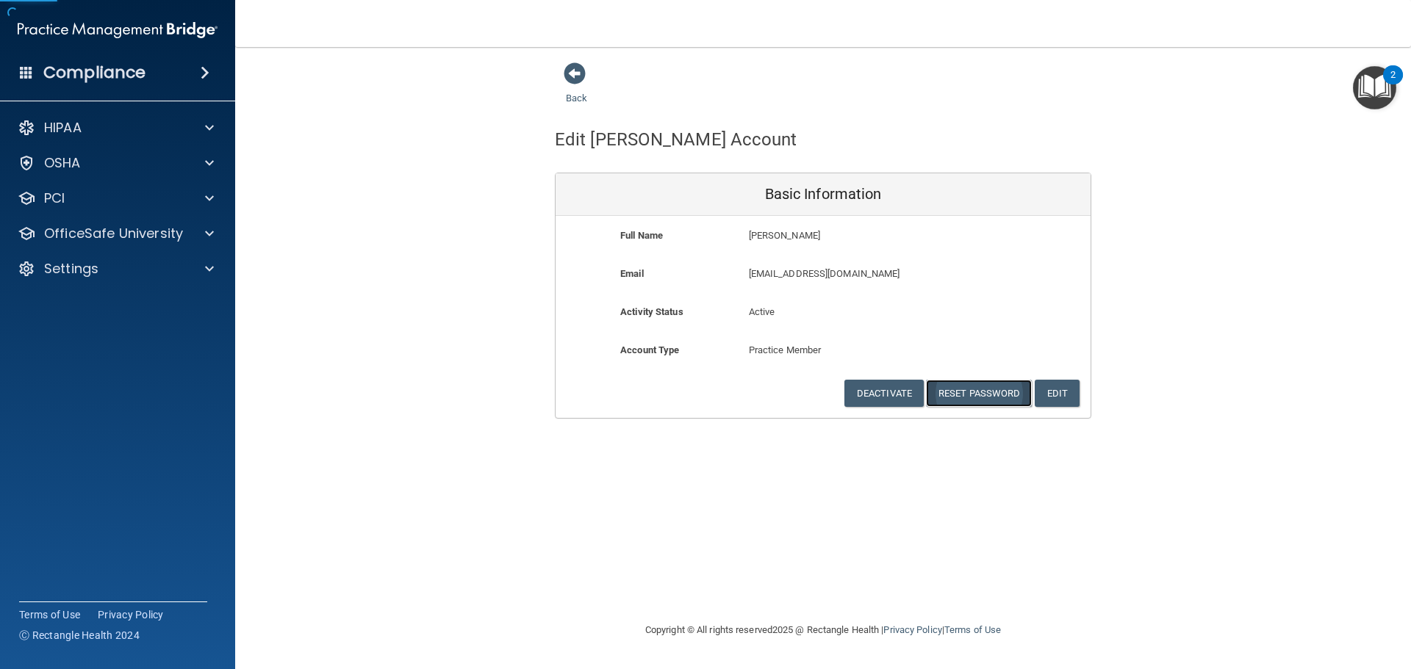
click at [982, 392] on button "Reset Password" at bounding box center [979, 393] width 106 height 27
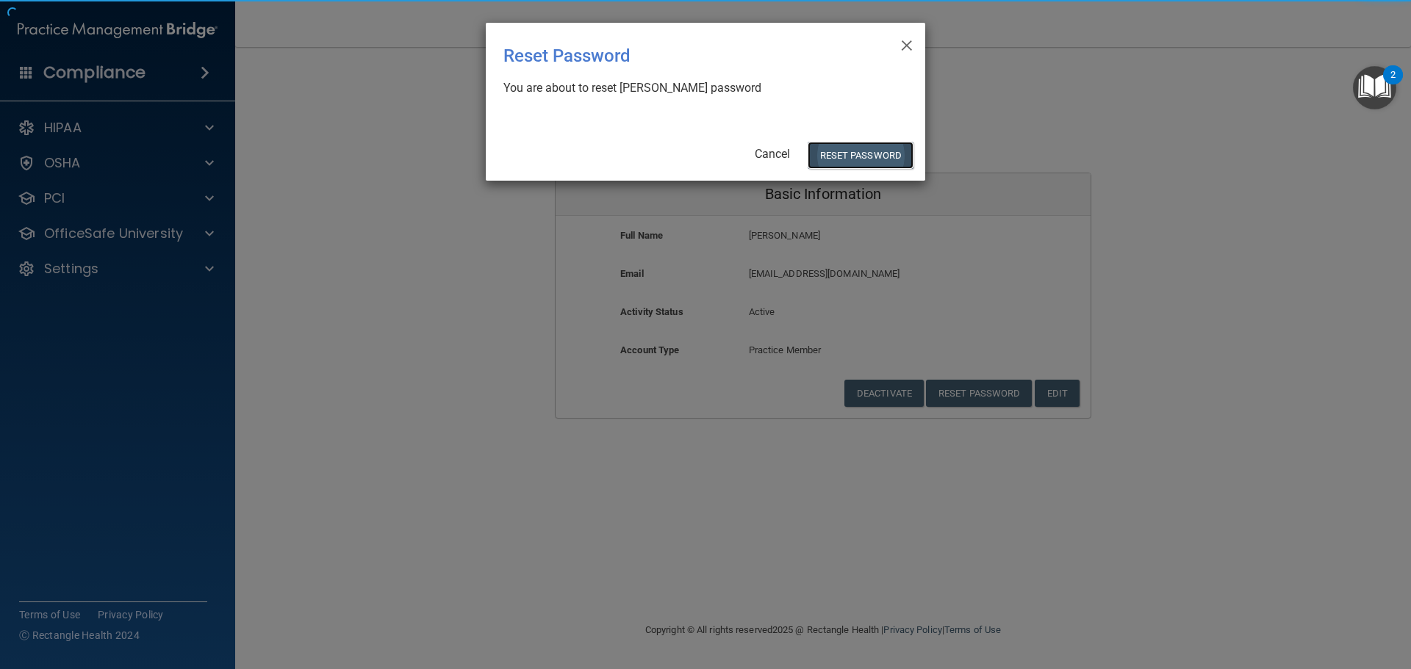
click at [868, 144] on button "Reset Password" at bounding box center [860, 155] width 106 height 27
click at [858, 157] on button "Reset Password" at bounding box center [860, 155] width 106 height 27
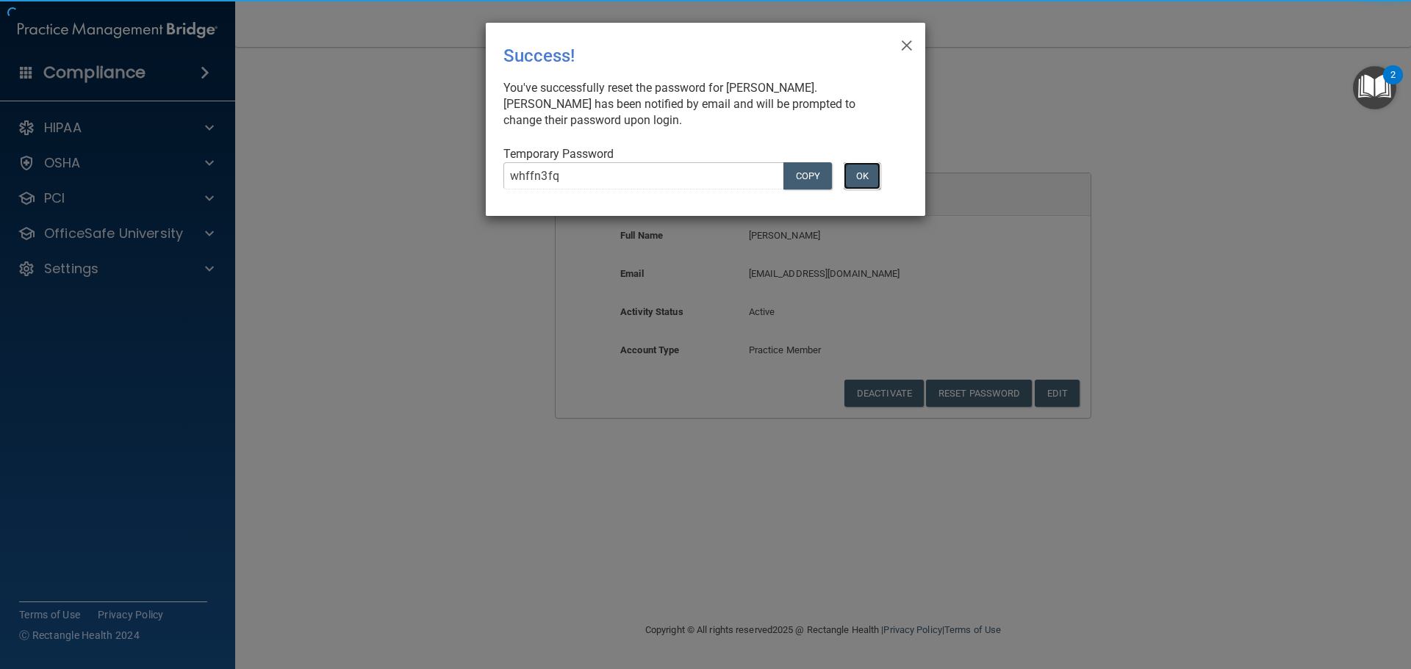
click at [853, 163] on button "OK" at bounding box center [861, 175] width 37 height 27
click at [852, 185] on button "OK" at bounding box center [861, 175] width 37 height 27
